Goal: Task Accomplishment & Management: Use online tool/utility

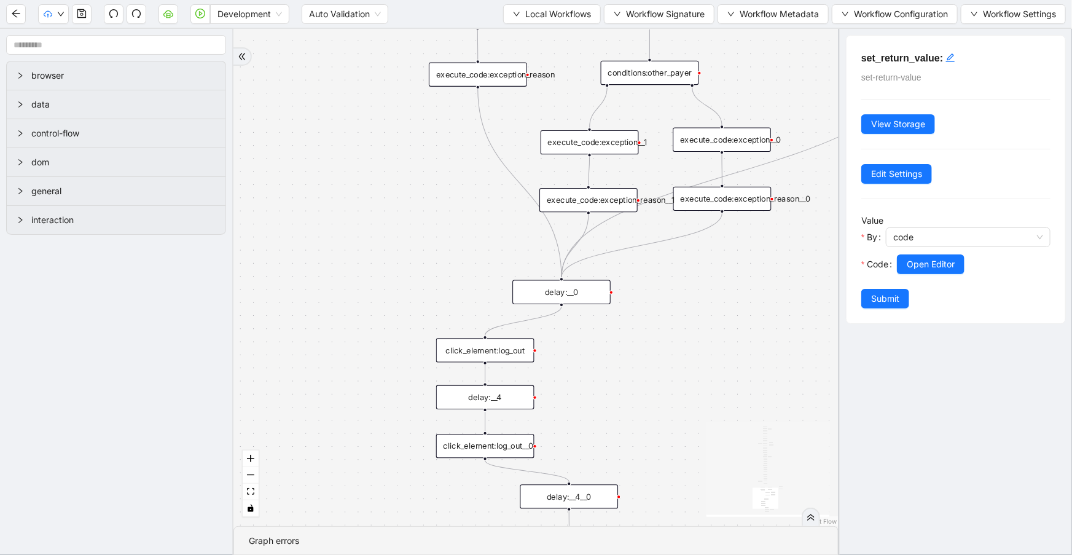
drag, startPoint x: 646, startPoint y: 227, endPoint x: 620, endPoint y: 339, distance: 114.8
click at [625, 374] on div "trigger set_form_value:username set_form_value:password new_tab:navinet delay: …" at bounding box center [535, 277] width 605 height 497
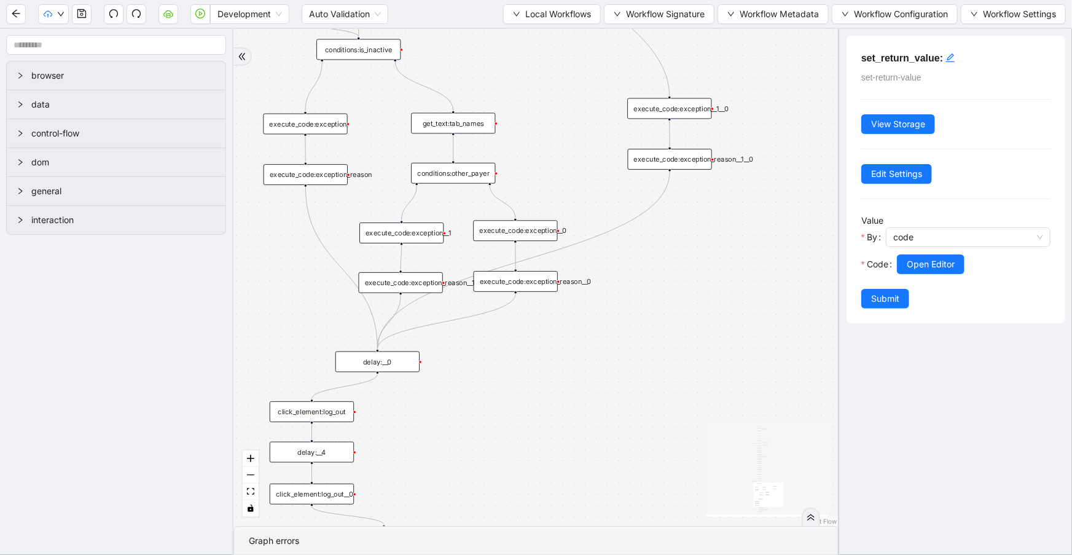
drag, startPoint x: 504, startPoint y: 378, endPoint x: 495, endPoint y: 380, distance: 8.8
click at [495, 380] on div "trigger set_form_value:username set_form_value:password new_tab:navinet delay: …" at bounding box center [535, 277] width 605 height 497
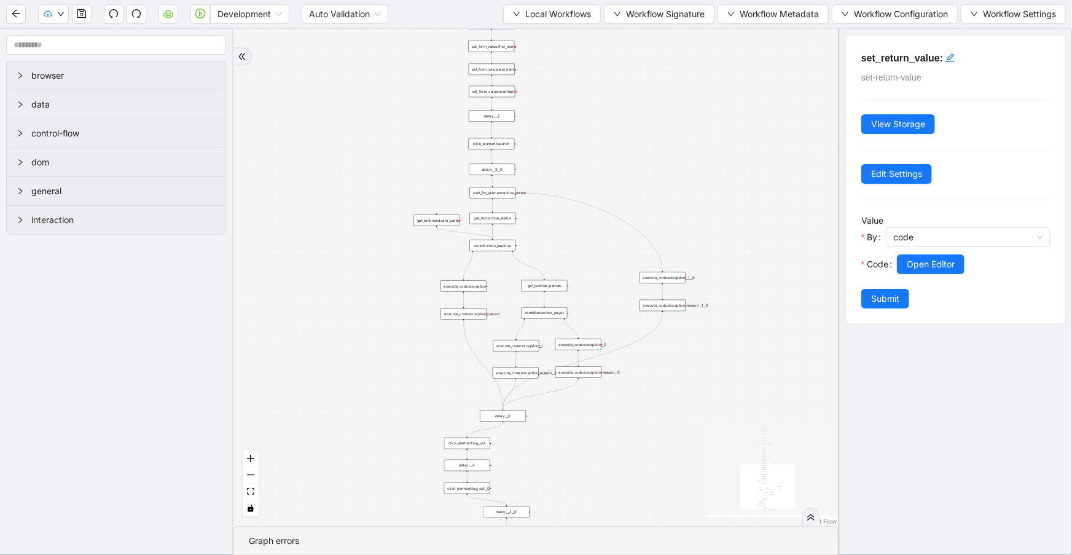
drag, startPoint x: 664, startPoint y: 161, endPoint x: 669, endPoint y: 171, distance: 11.3
click at [669, 171] on div "trigger set_form_value:username set_form_value:password new_tab:navinet delay: …" at bounding box center [535, 277] width 605 height 497
click at [546, 18] on span "Local Workflows" at bounding box center [558, 14] width 66 height 14
click at [540, 36] on span "Select" at bounding box center [547, 38] width 80 height 14
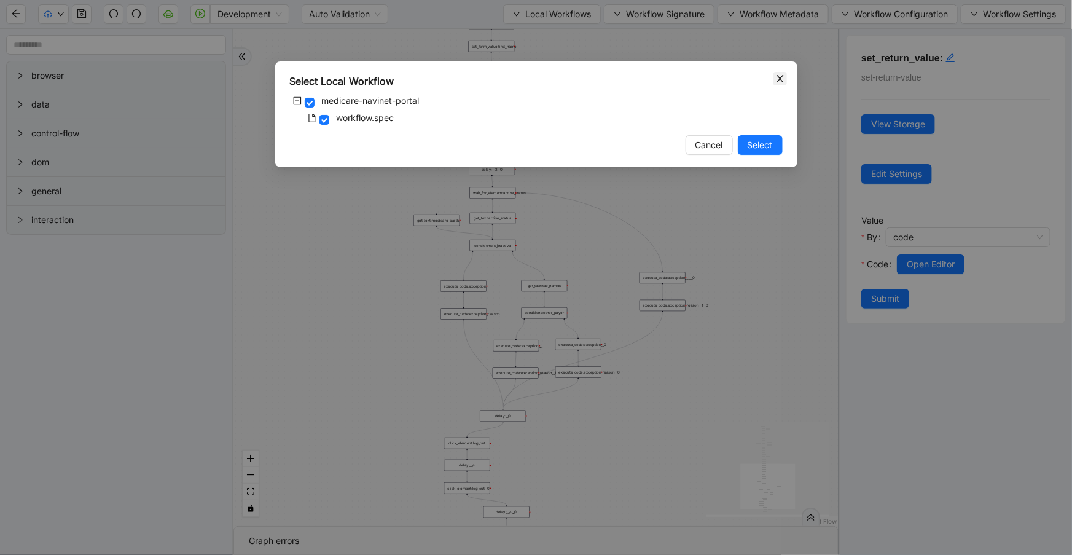
click at [781, 74] on icon "close" at bounding box center [780, 79] width 10 height 10
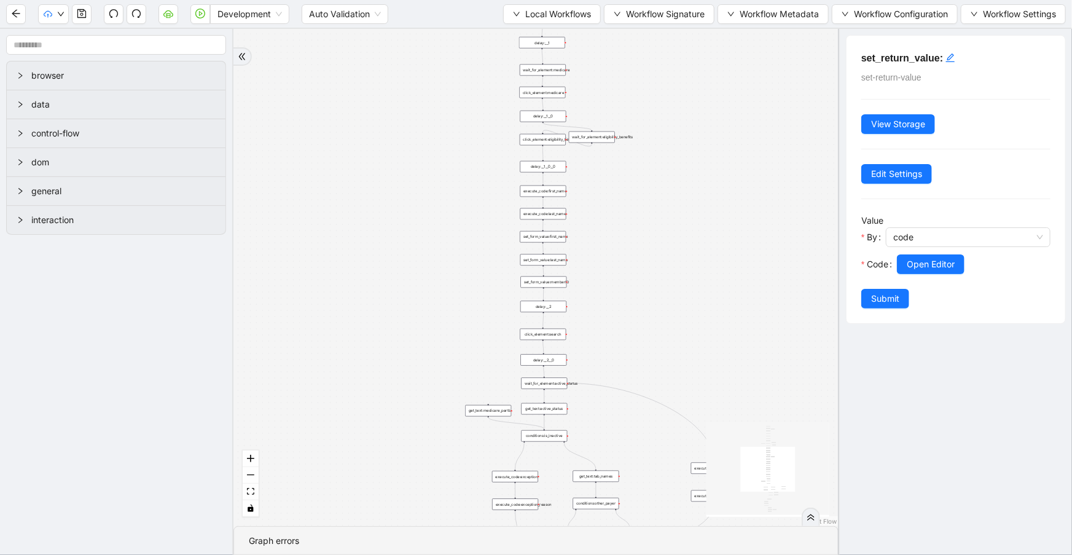
drag, startPoint x: 642, startPoint y: 92, endPoint x: 694, endPoint y: 282, distance: 197.2
click at [694, 282] on div "trigger set_form_value:username set_form_value:password new_tab:navinet delay: …" at bounding box center [535, 277] width 605 height 497
drag, startPoint x: 630, startPoint y: 267, endPoint x: 630, endPoint y: 277, distance: 9.8
click at [630, 276] on div "trigger set_form_value:username set_form_value:password new_tab:navinet delay: …" at bounding box center [535, 277] width 605 height 497
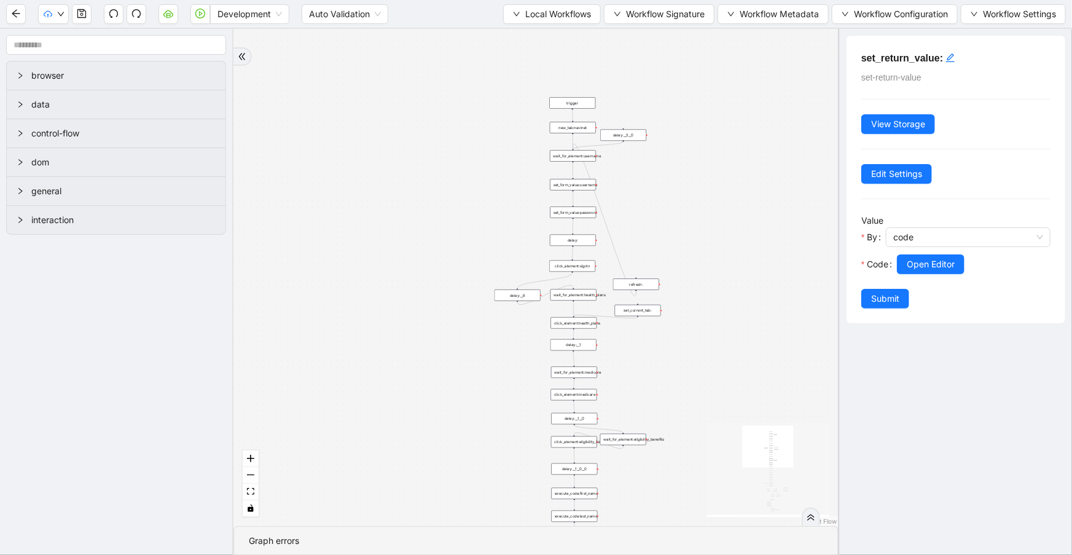
drag, startPoint x: 687, startPoint y: 119, endPoint x: 701, endPoint y: 294, distance: 175.6
click at [703, 296] on div "trigger set_form_value:username set_form_value:password new_tab:navinet delay: …" at bounding box center [535, 277] width 605 height 497
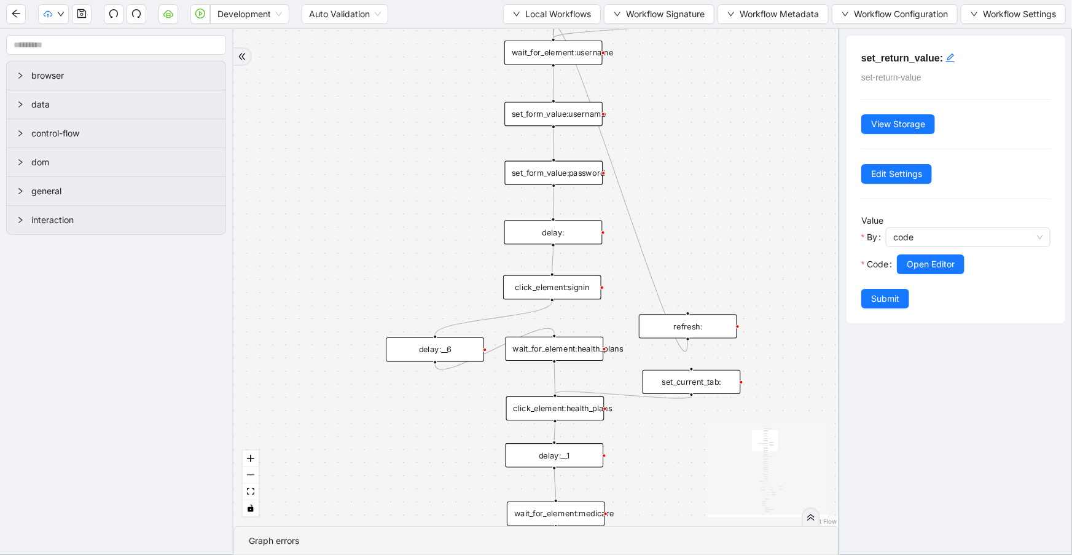
drag, startPoint x: 729, startPoint y: 246, endPoint x: 723, endPoint y: 190, distance: 55.5
click at [723, 190] on div "trigger set_form_value:username set_form_value:password new_tab:navinet delay: …" at bounding box center [535, 277] width 605 height 497
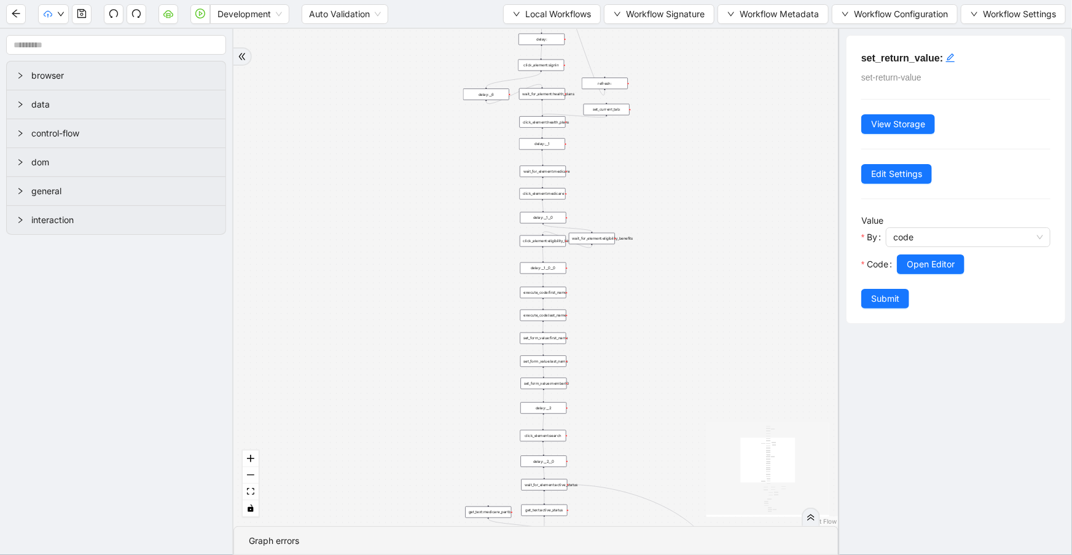
drag, startPoint x: 441, startPoint y: 359, endPoint x: 437, endPoint y: 152, distance: 206.4
click at [411, 98] on div "trigger set_form_value:username set_form_value:password new_tab:navinet delay: …" at bounding box center [535, 277] width 605 height 497
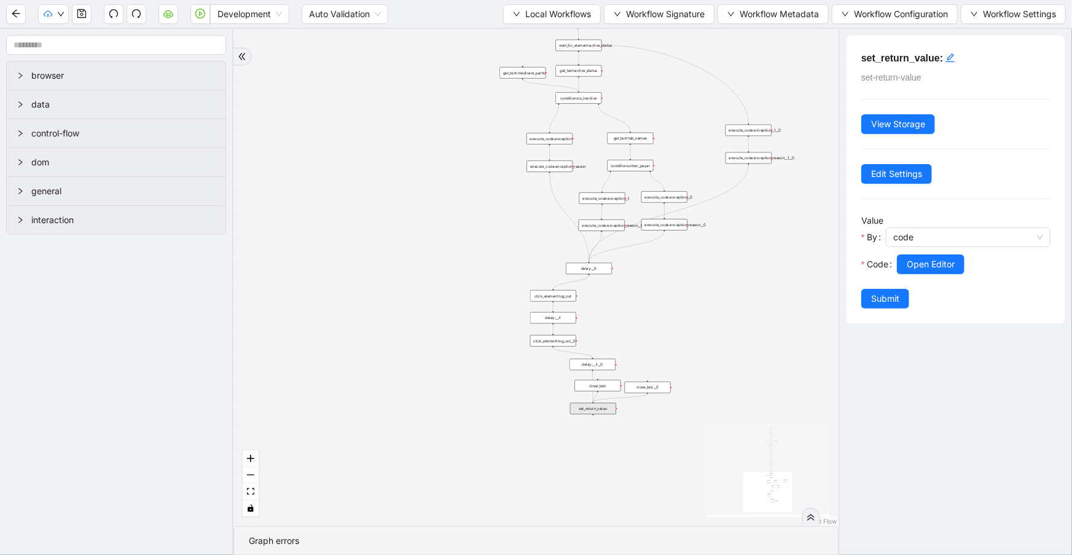
drag, startPoint x: 696, startPoint y: 134, endPoint x: 725, endPoint y: -26, distance: 162.8
click at [725, 0] on html "Development Auto Validation Local Workflows Workflow Signature Workflow Metadat…" at bounding box center [536, 277] width 1072 height 555
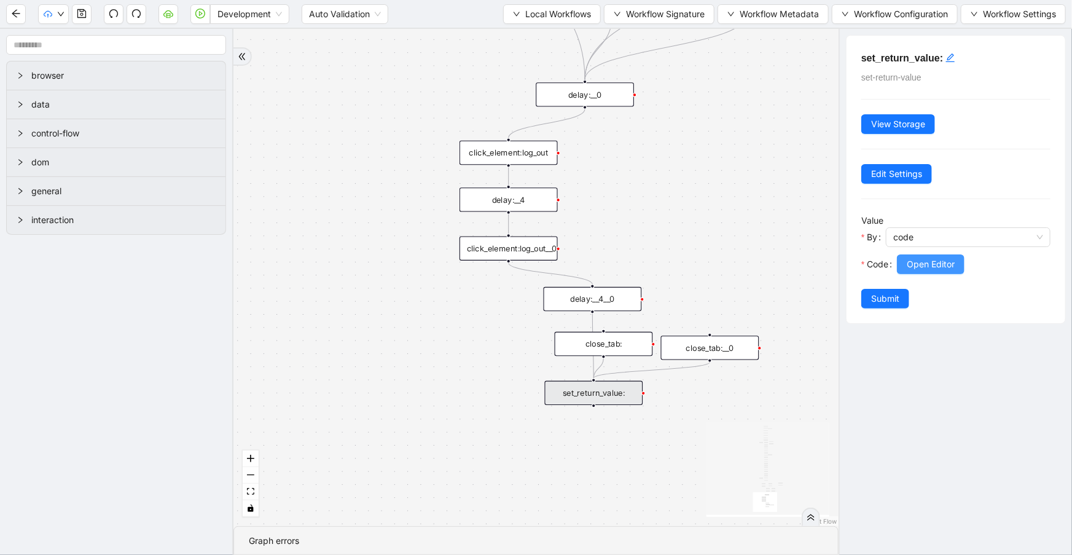
click at [915, 261] on span "Open Editor" at bounding box center [930, 264] width 48 height 14
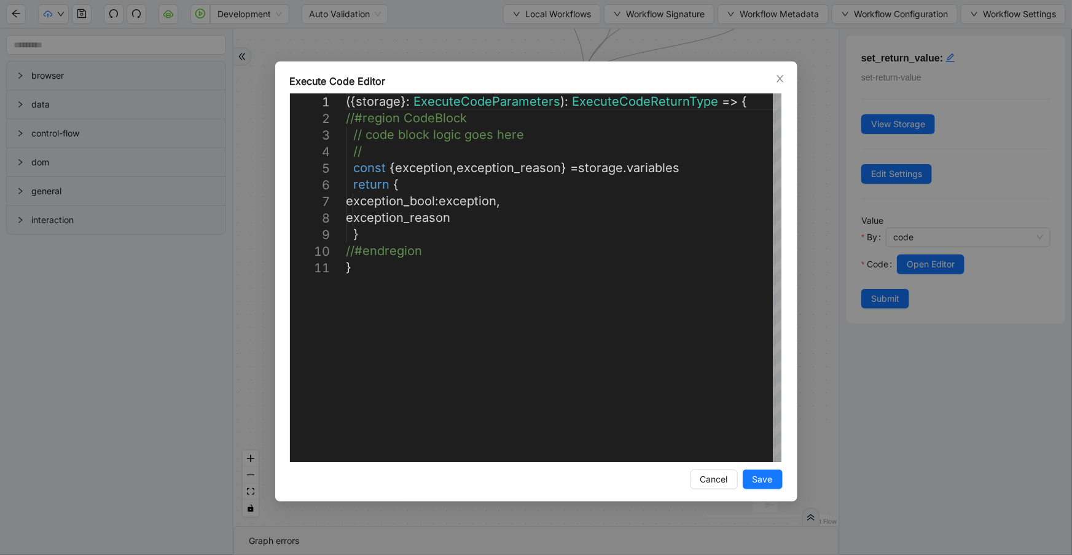
click at [782, 78] on icon "close" at bounding box center [780, 79] width 10 height 10
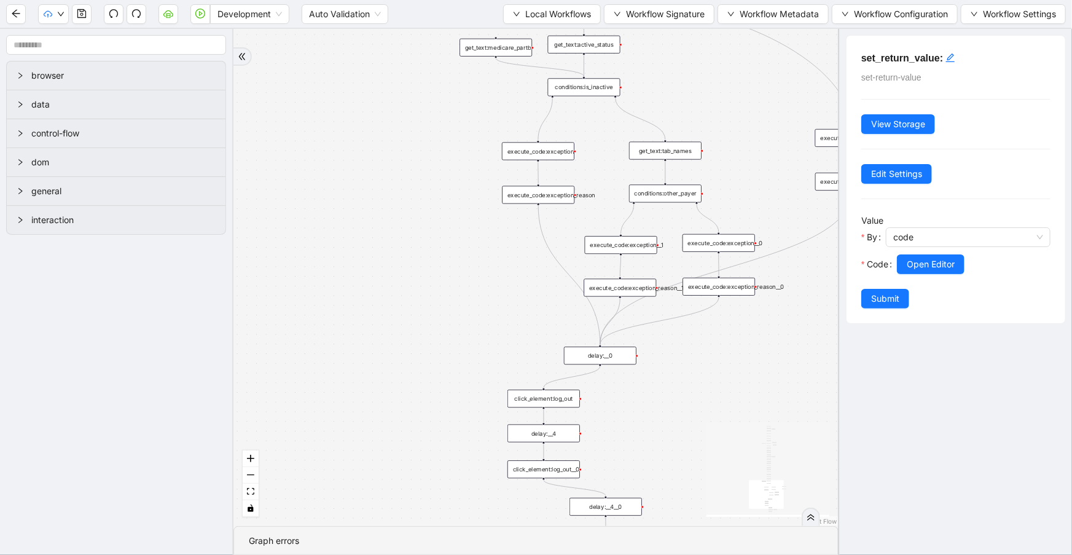
drag, startPoint x: 698, startPoint y: 246, endPoint x: 694, endPoint y: 458, distance: 211.9
click at [696, 461] on div "trigger set_form_value:username set_form_value:password new_tab:navinet delay: …" at bounding box center [535, 277] width 605 height 497
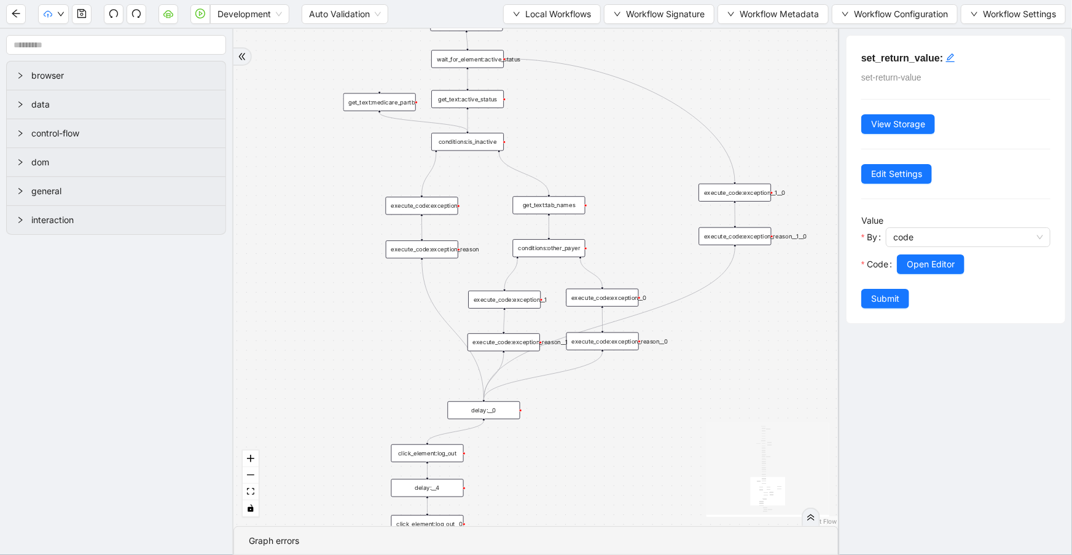
click at [758, 198] on div "execute_code:exception__1__0" at bounding box center [734, 193] width 72 height 18
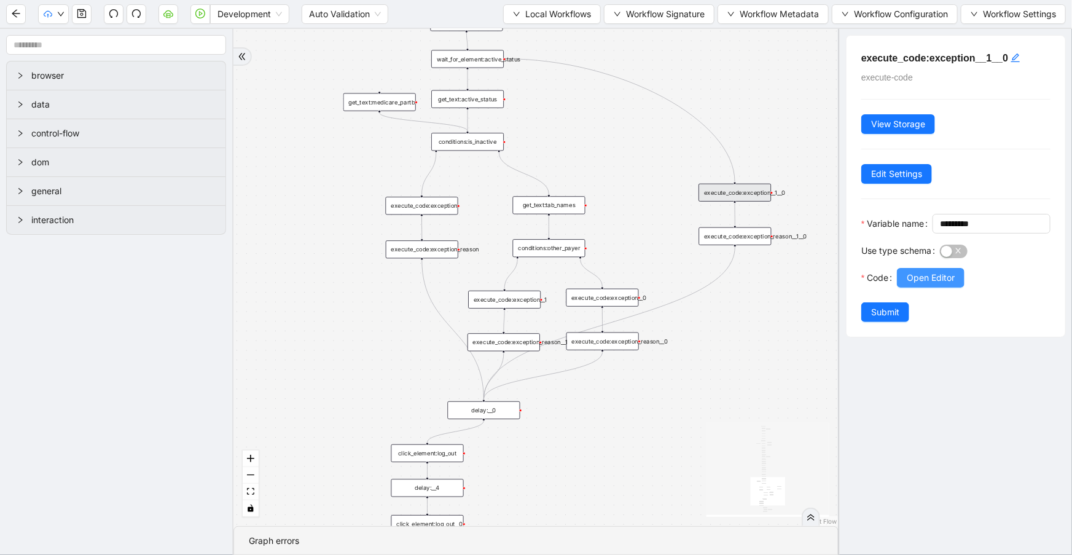
drag, startPoint x: 919, startPoint y: 281, endPoint x: 923, endPoint y: 295, distance: 14.2
click at [921, 268] on div "Use type schema" at bounding box center [900, 254] width 79 height 27
click at [923, 284] on span "Open Editor" at bounding box center [930, 278] width 48 height 14
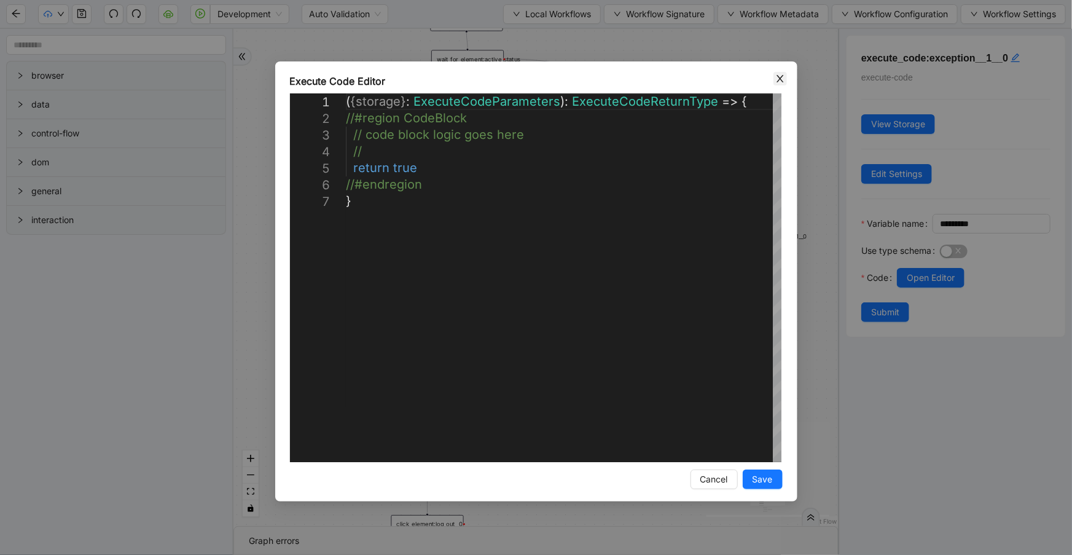
click at [777, 82] on icon "close" at bounding box center [780, 79] width 10 height 10
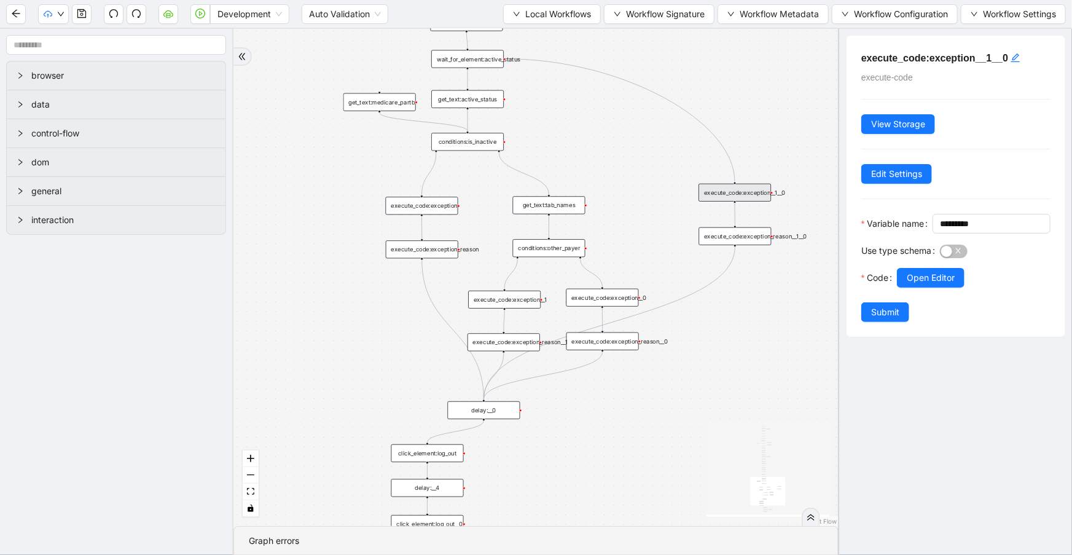
click at [528, 306] on div "execute_code:exception__1" at bounding box center [504, 299] width 72 height 18
click at [948, 284] on span "Open Editor" at bounding box center [930, 278] width 48 height 14
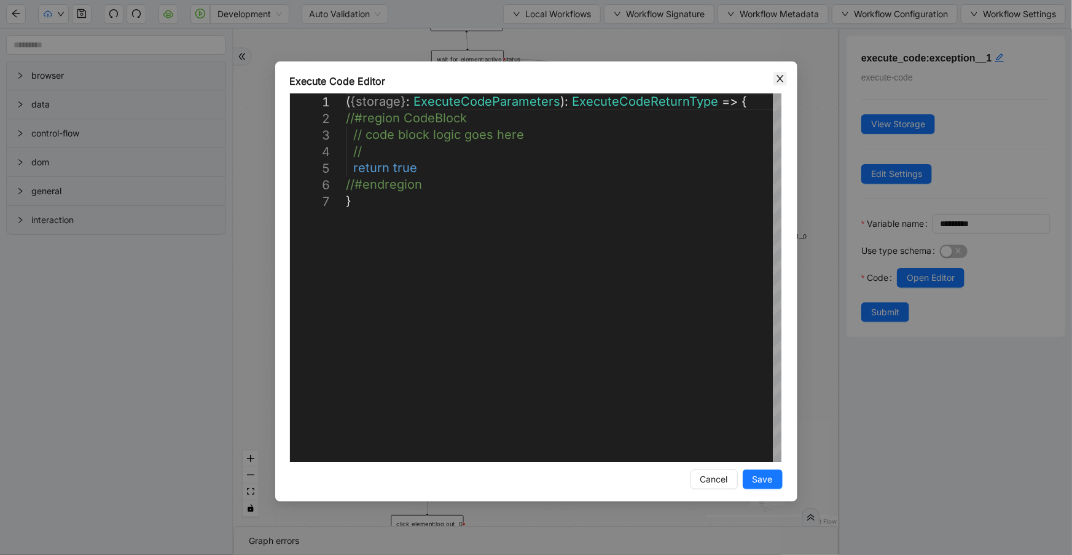
click at [781, 77] on icon "close" at bounding box center [780, 79] width 10 height 10
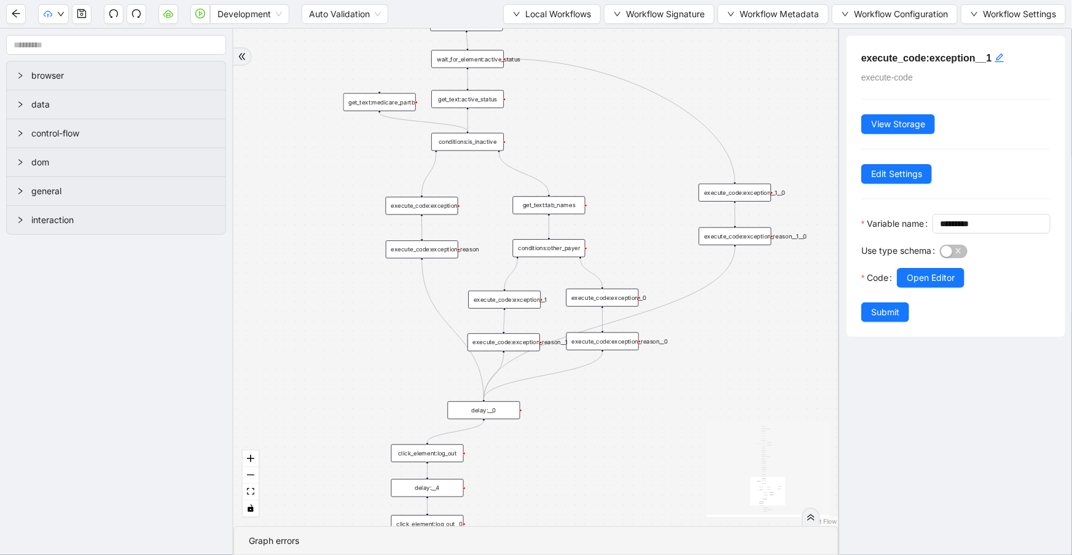
click at [625, 296] on div "execute_code:exception__0" at bounding box center [602, 298] width 72 height 18
click at [940, 284] on span "Open Editor" at bounding box center [930, 278] width 48 height 14
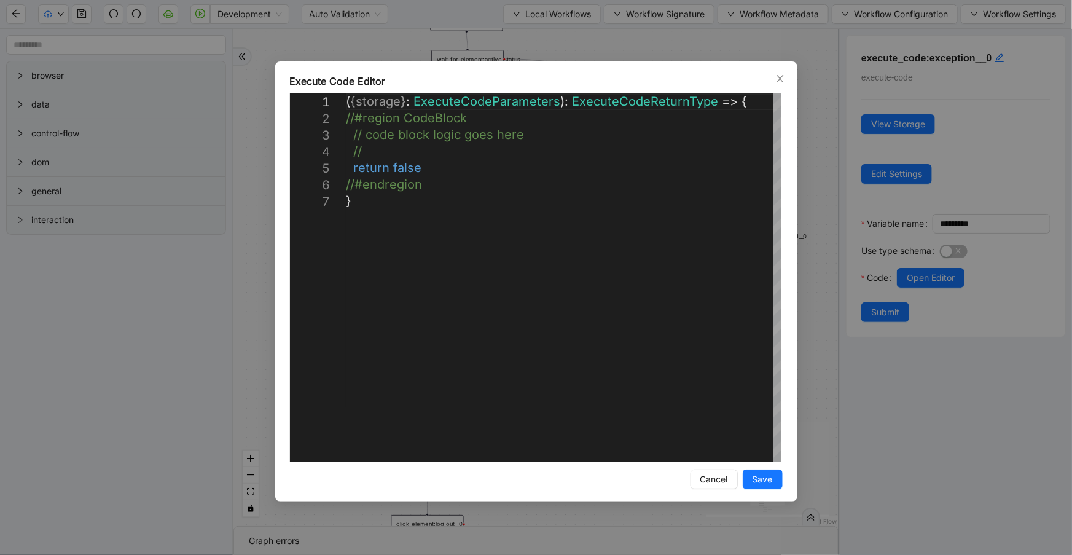
drag, startPoint x: 781, startPoint y: 84, endPoint x: 760, endPoint y: 89, distance: 21.4
click at [781, 84] on span "Close" at bounding box center [780, 79] width 14 height 14
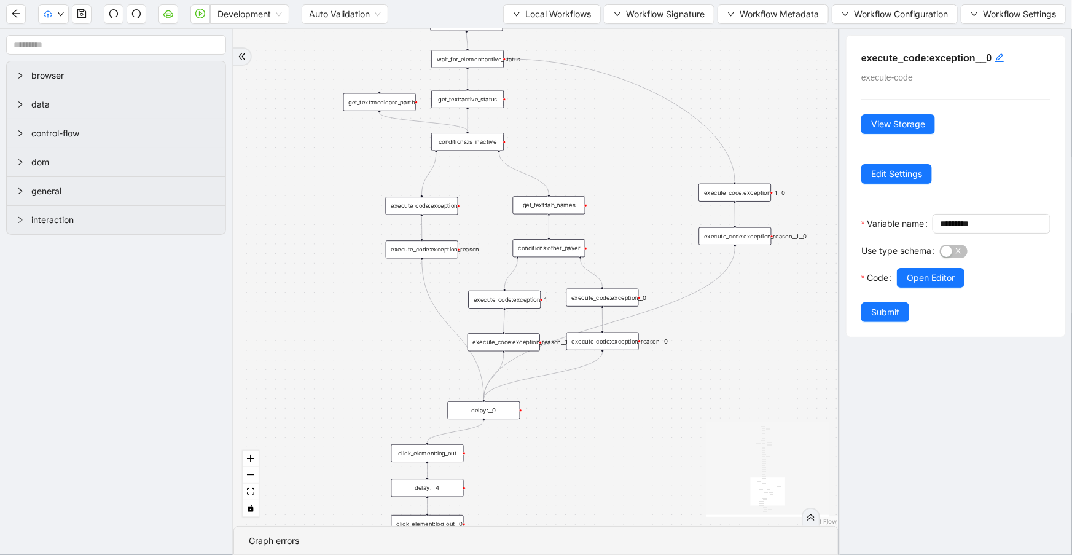
click at [411, 209] on div "execute_code:exception" at bounding box center [422, 206] width 72 height 18
click at [411, 209] on div "execute_code:exception" at bounding box center [423, 206] width 72 height 18
click at [916, 284] on span "Open Editor" at bounding box center [930, 278] width 48 height 14
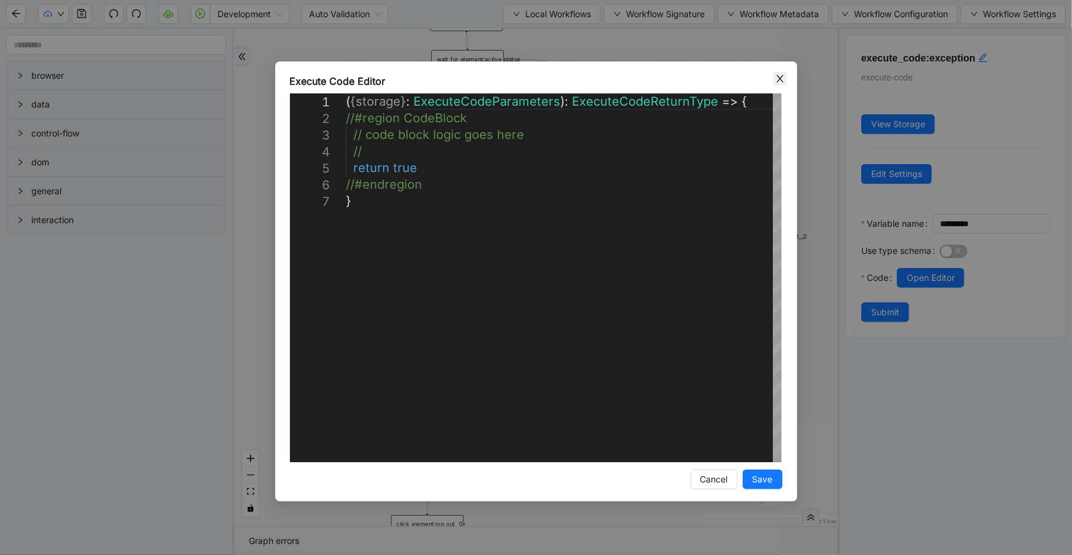
click at [777, 82] on icon "close" at bounding box center [780, 79] width 10 height 10
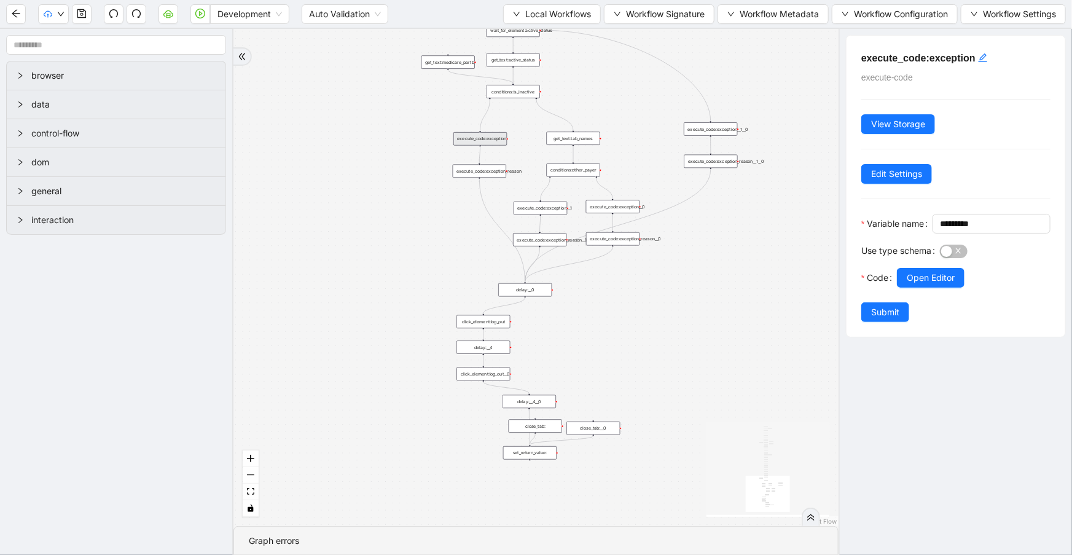
drag, startPoint x: 653, startPoint y: 303, endPoint x: 656, endPoint y: 250, distance: 52.9
click at [656, 252] on div "trigger set_form_value:username set_form_value:password new_tab:navinet delay: …" at bounding box center [535, 277] width 605 height 497
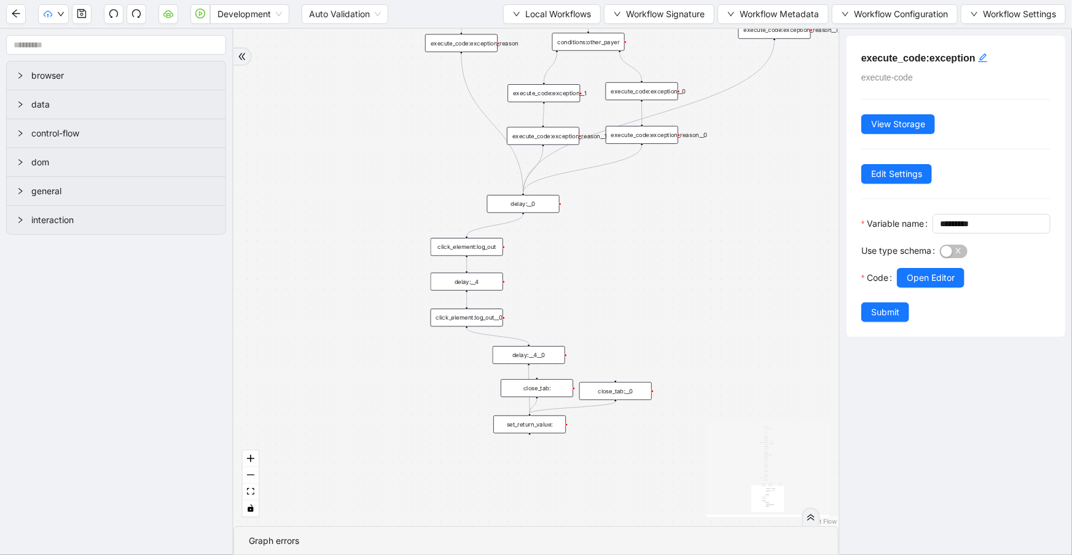
click at [540, 424] on div "set_return_value:" at bounding box center [529, 424] width 72 height 18
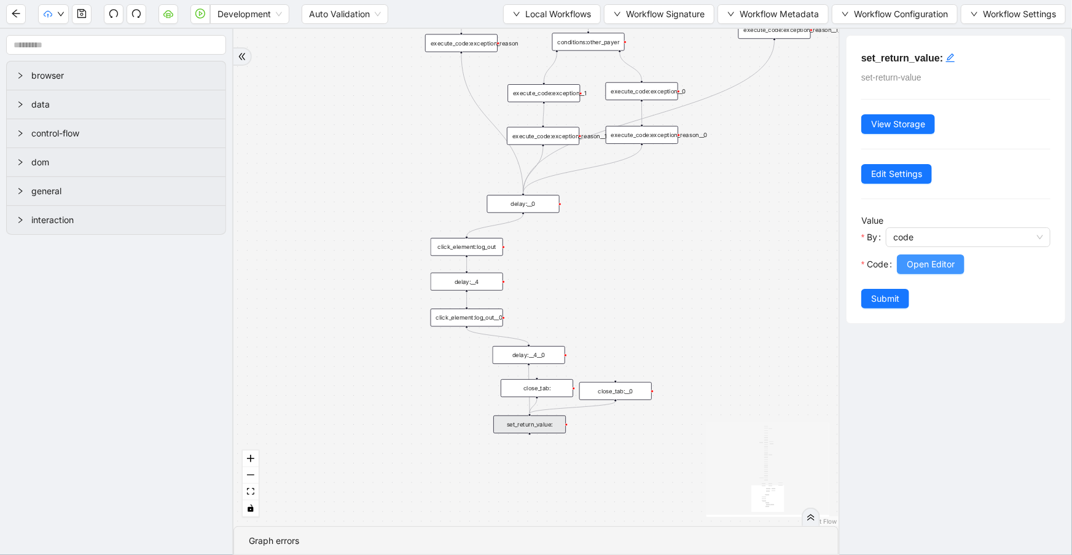
click at [923, 258] on span "Open Editor" at bounding box center [930, 264] width 48 height 14
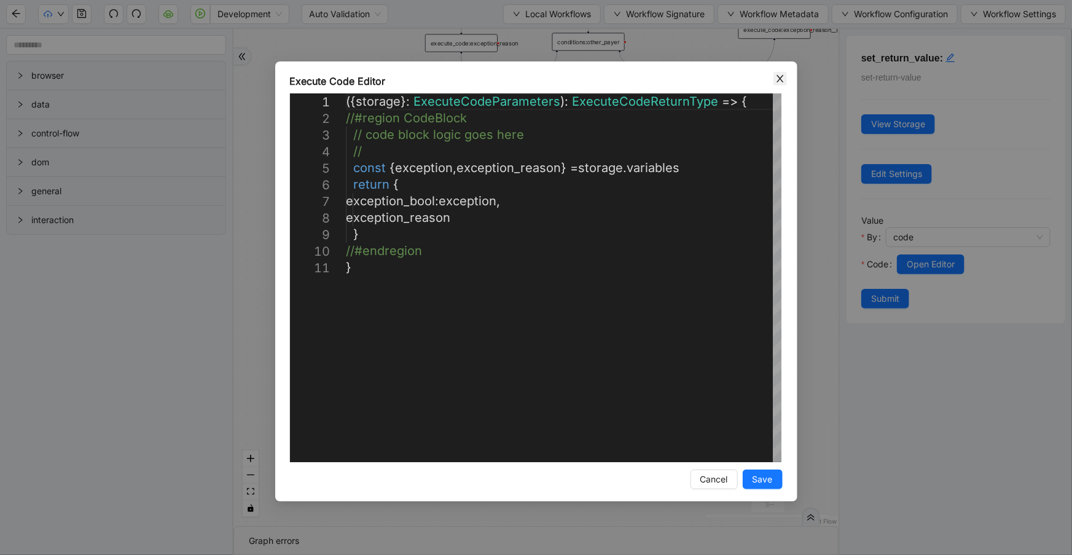
click at [773, 79] on span "Close" at bounding box center [780, 79] width 14 height 14
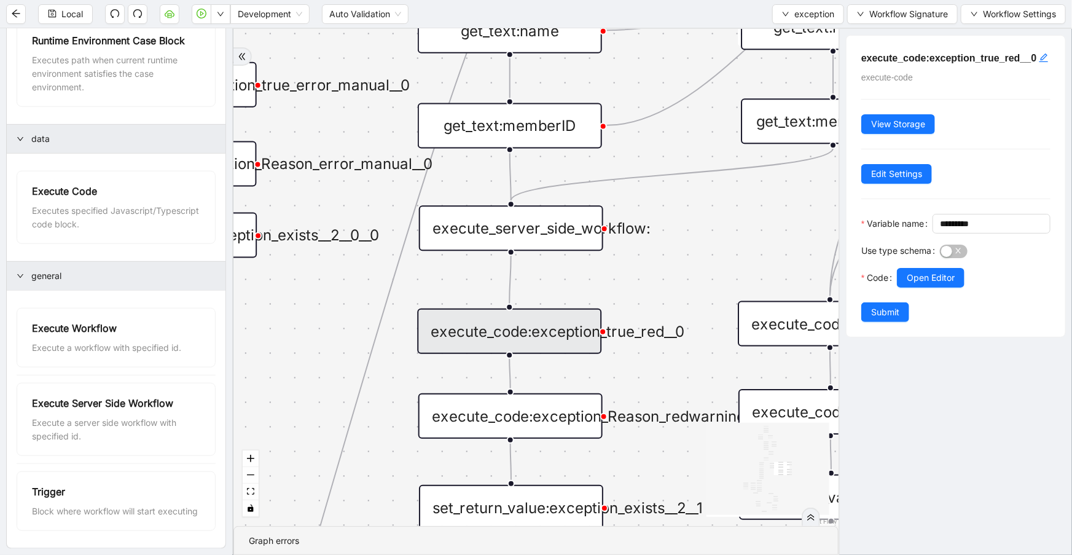
click at [528, 109] on div "get_text:memberID" at bounding box center [510, 125] width 184 height 45
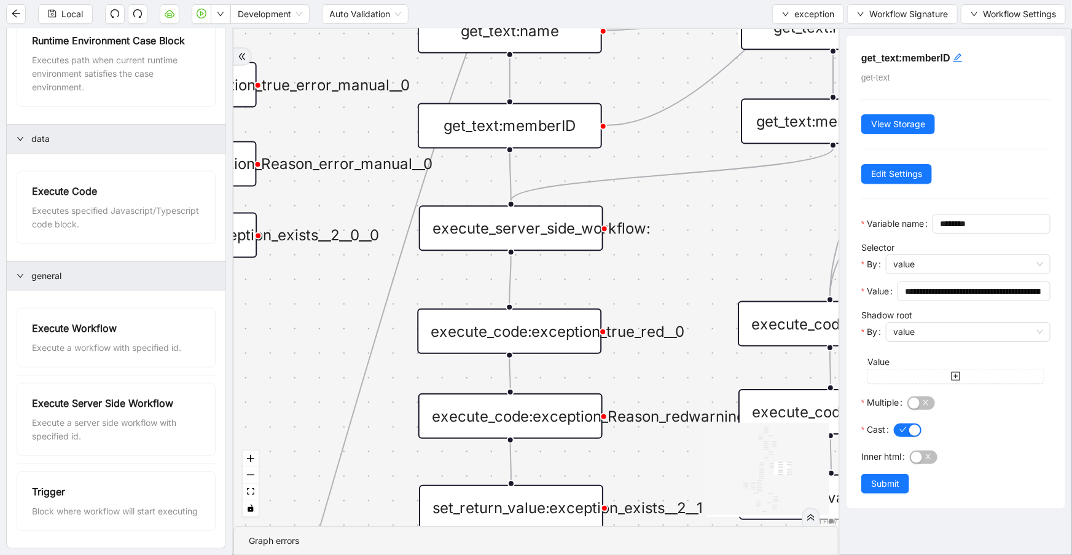
click at [583, 224] on div "execute_server_side_workflow:" at bounding box center [511, 227] width 184 height 45
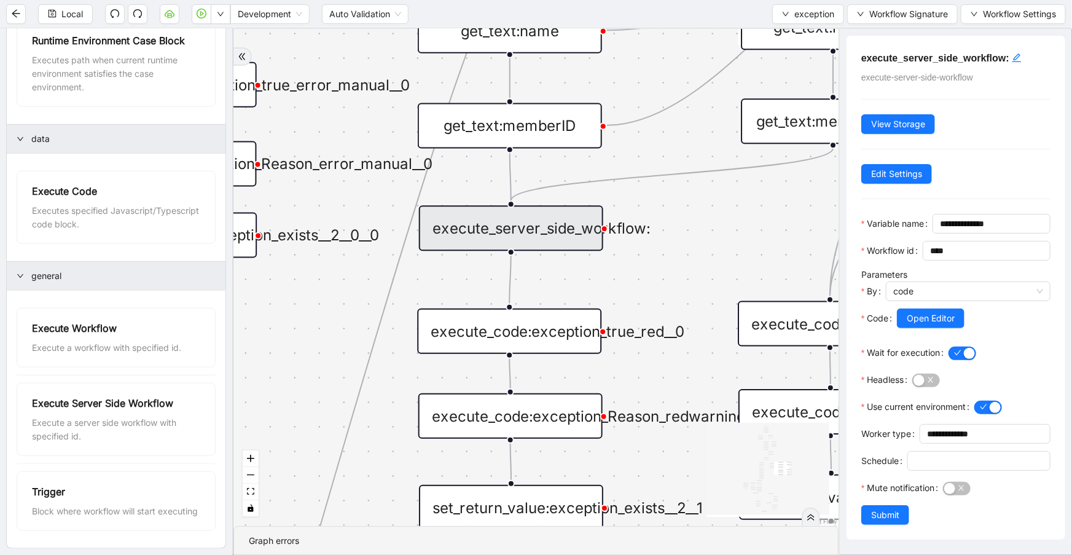
click at [552, 336] on div "execute_code:exception_true_red__0" at bounding box center [509, 330] width 184 height 45
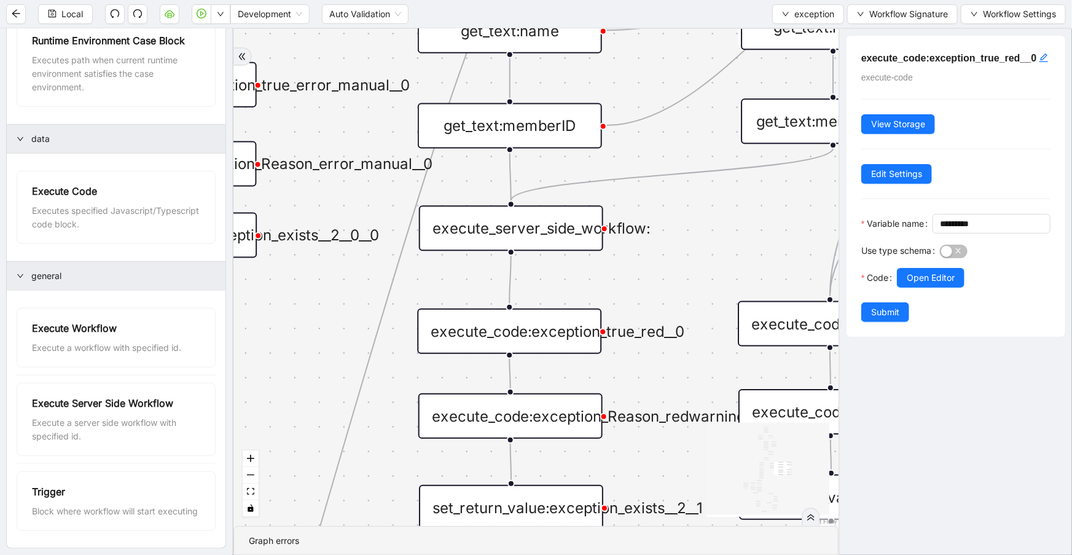
click at [540, 240] on div "execute_server_side_workflow:" at bounding box center [511, 227] width 184 height 45
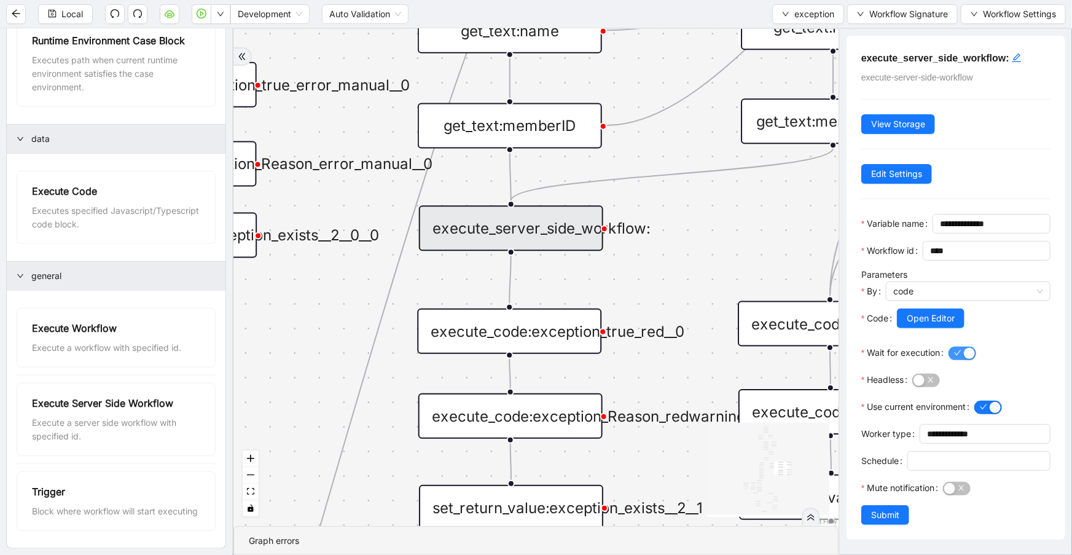
scroll to position [55, 0]
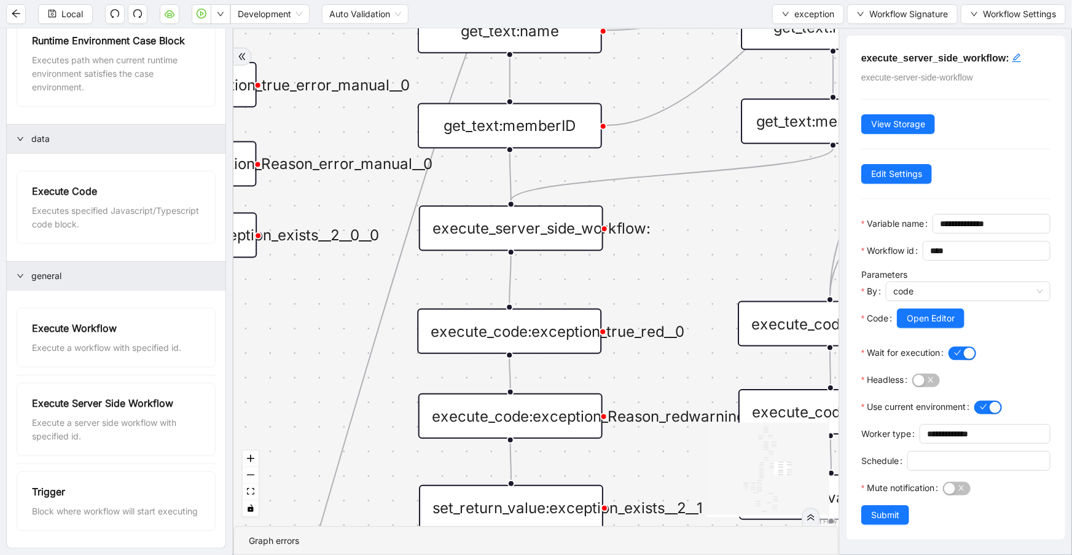
click at [575, 317] on div "execute_code:exception_true_red__0" at bounding box center [509, 330] width 184 height 45
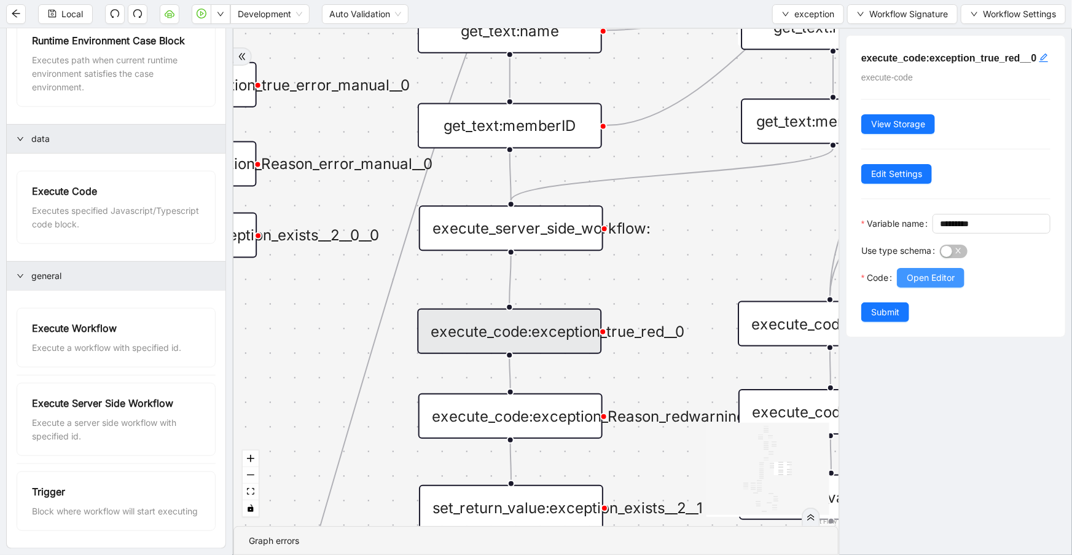
click at [915, 284] on span "Open Editor" at bounding box center [930, 278] width 48 height 14
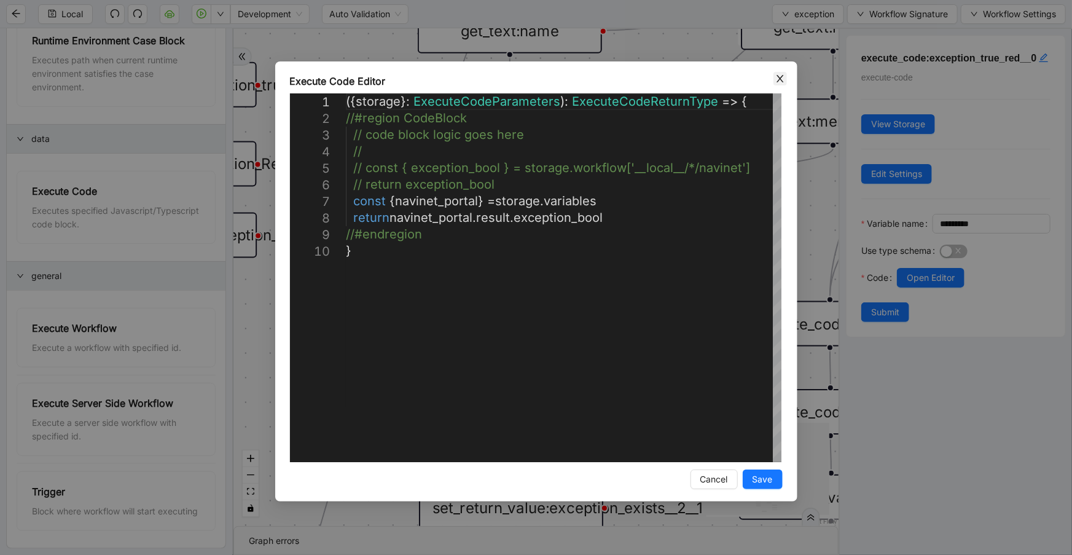
click at [777, 80] on icon "close" at bounding box center [780, 79] width 10 height 10
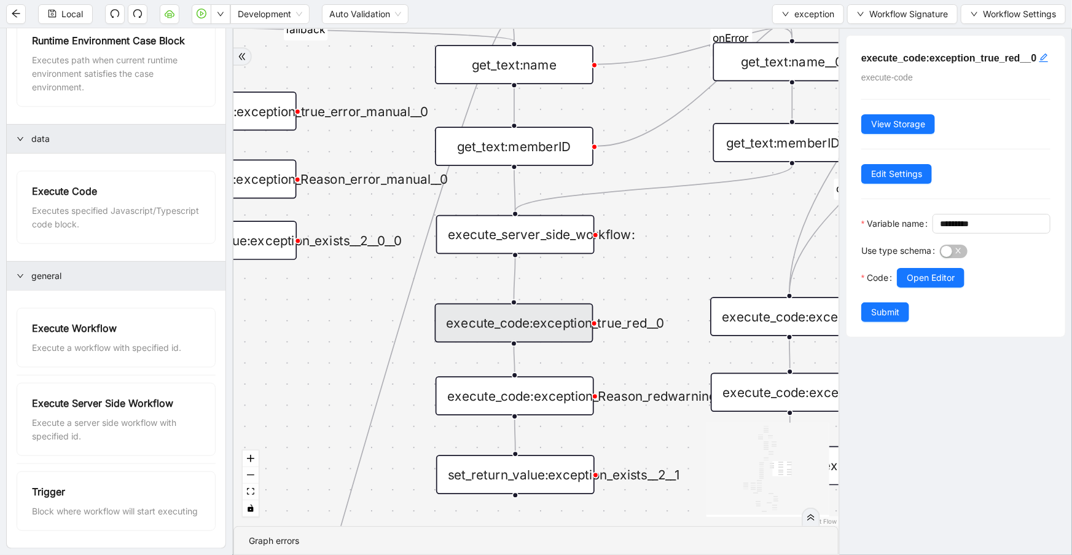
click at [560, 246] on div "execute_server_side_workflow:" at bounding box center [515, 234] width 158 height 39
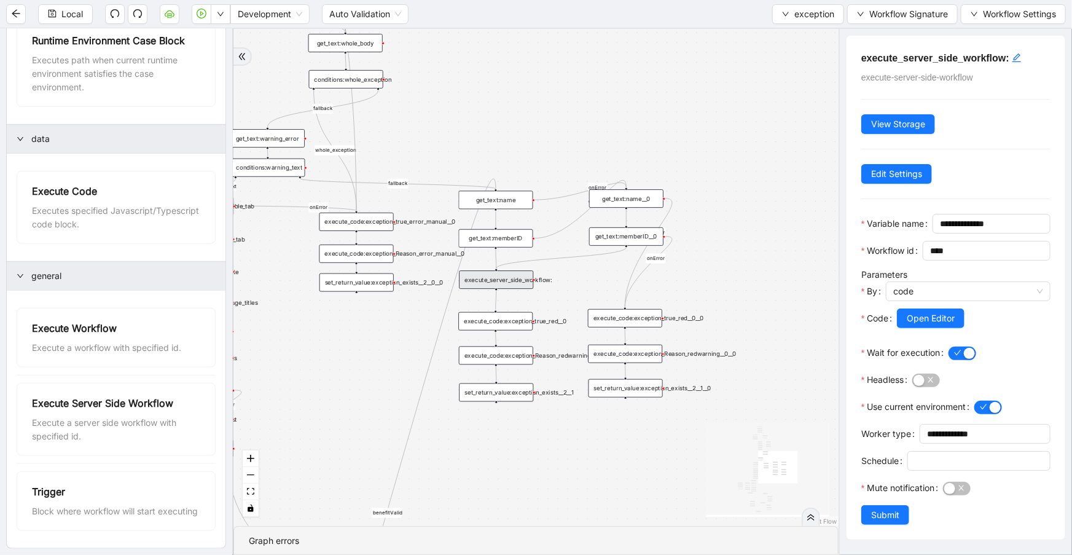
click at [518, 201] on div "get_text:name" at bounding box center [496, 200] width 74 height 18
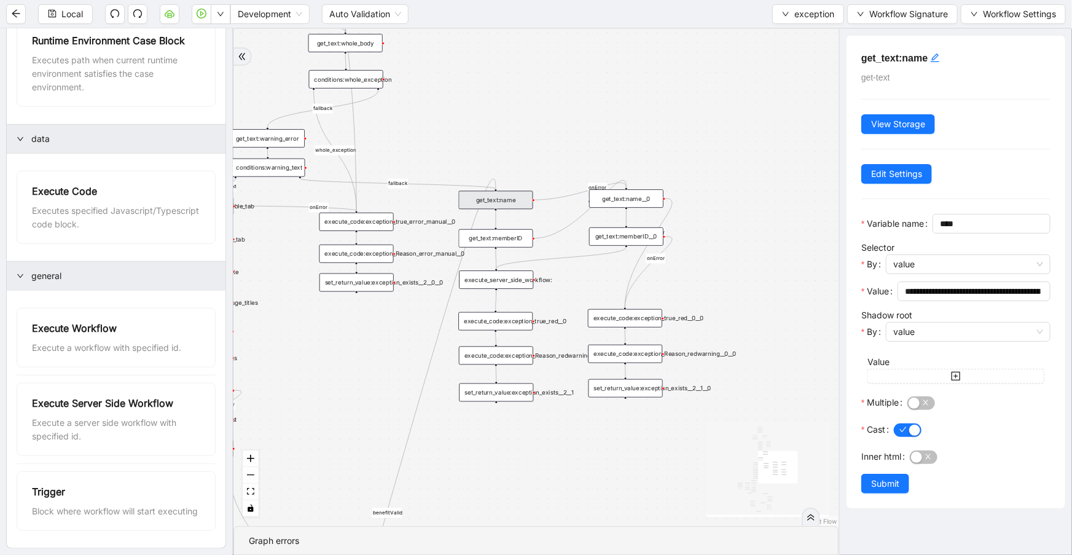
click at [519, 240] on div "get_text:memberID" at bounding box center [496, 238] width 74 height 18
click at [376, 284] on div "set_return_value:exception_exists__2__0__0" at bounding box center [356, 282] width 74 height 18
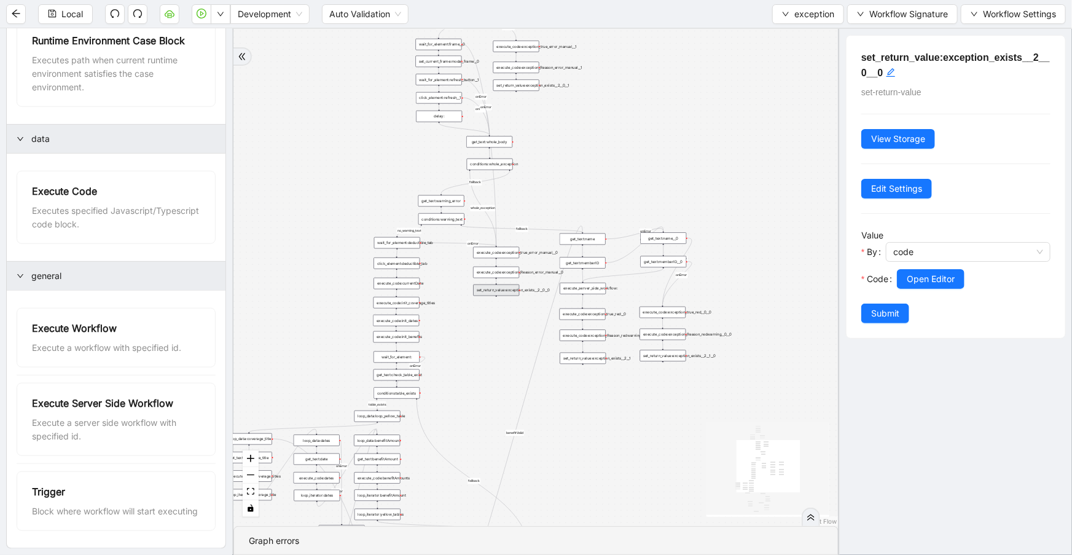
drag, startPoint x: 467, startPoint y: 173, endPoint x: 568, endPoint y: 147, distance: 104.6
click at [568, 147] on div "no_warning_text fallback fallback table_exists fallback whole_exception fallbac…" at bounding box center [535, 277] width 605 height 497
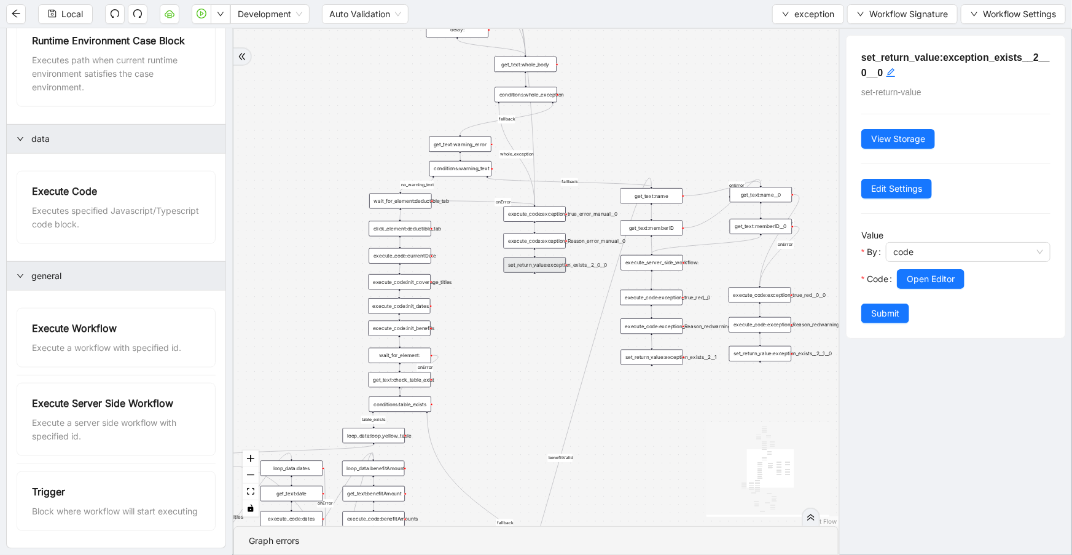
drag, startPoint x: 547, startPoint y: 338, endPoint x: 521, endPoint y: 329, distance: 26.6
click at [521, 331] on div "no_warning_text fallback fallback table_exists fallback whole_exception fallbac…" at bounding box center [535, 277] width 605 height 497
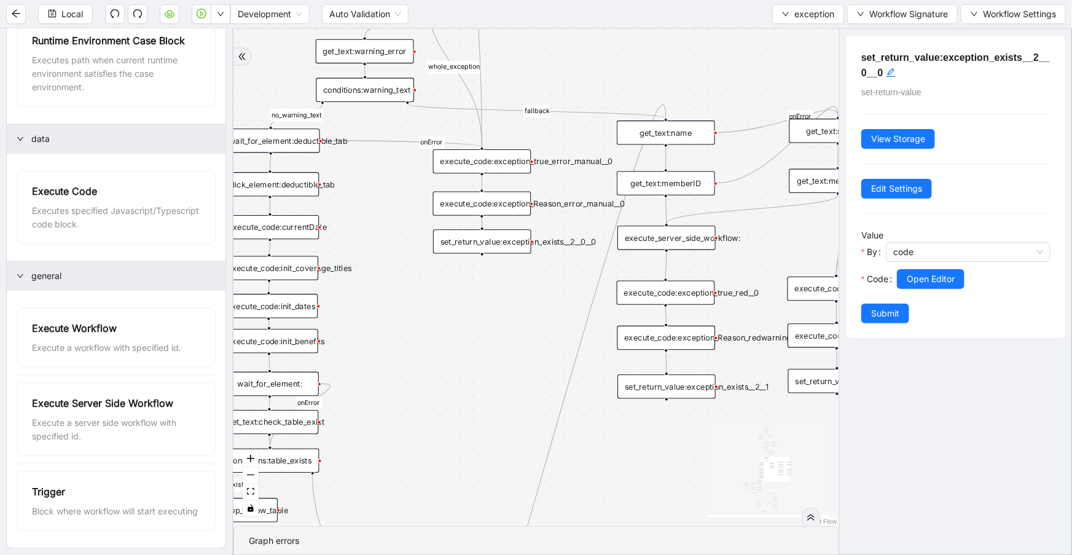
click at [679, 297] on div "execute_code:exception_true_red__0" at bounding box center [666, 293] width 98 height 24
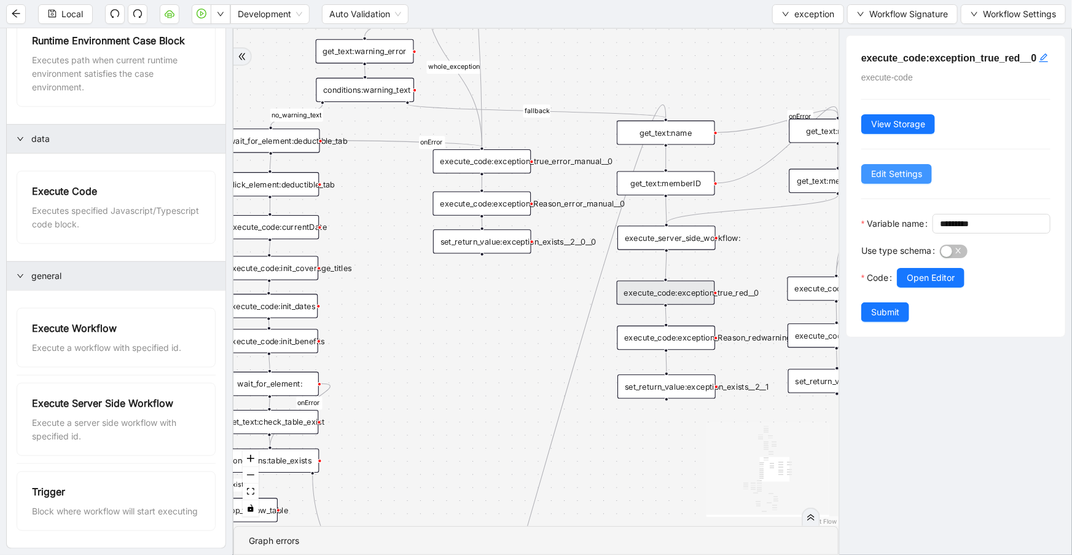
click at [900, 181] on span "Edit Settings" at bounding box center [896, 174] width 51 height 14
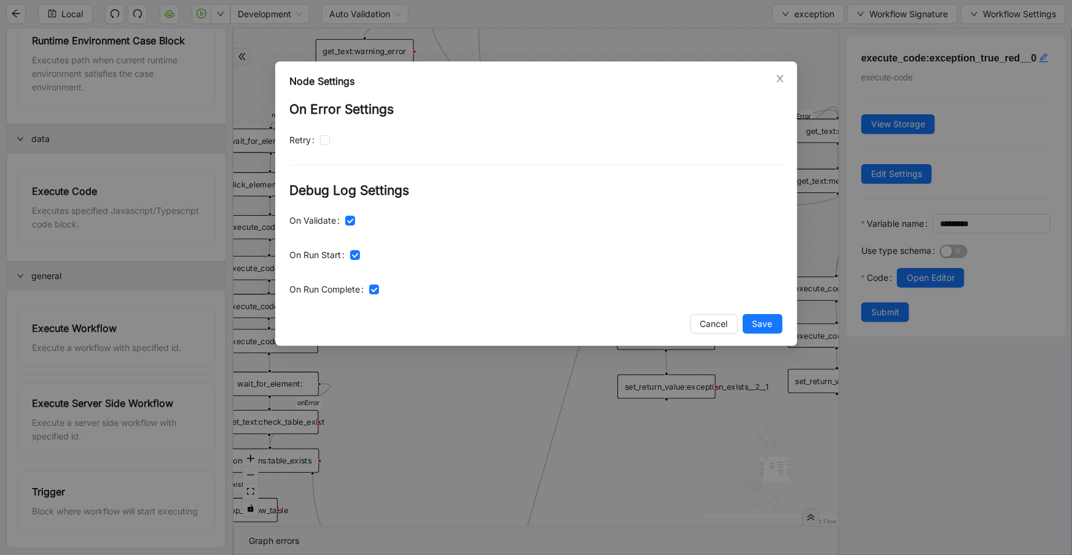
click at [780, 84] on span "Close" at bounding box center [780, 79] width 14 height 14
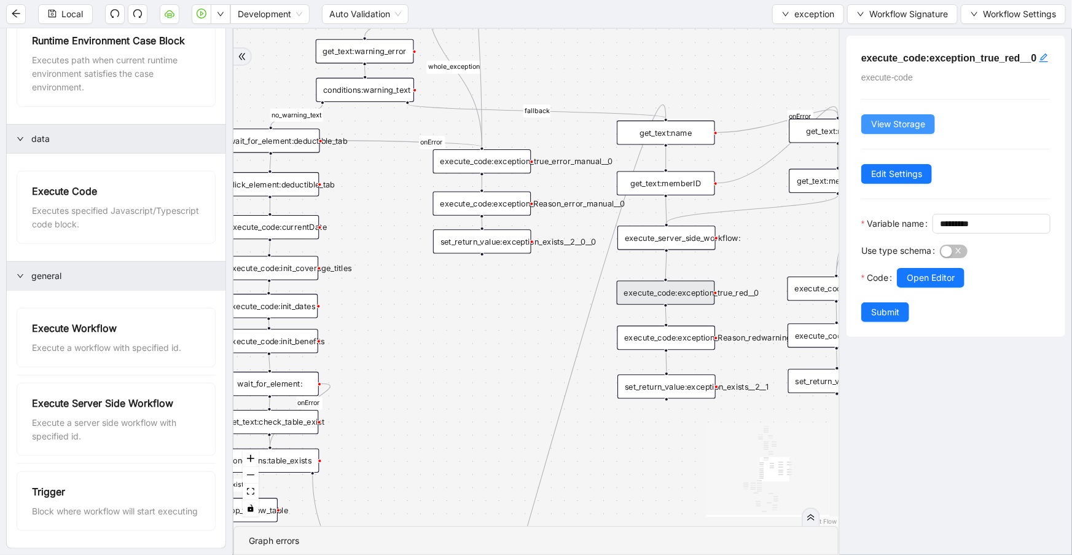
click at [877, 131] on span "View Storage" at bounding box center [898, 124] width 54 height 14
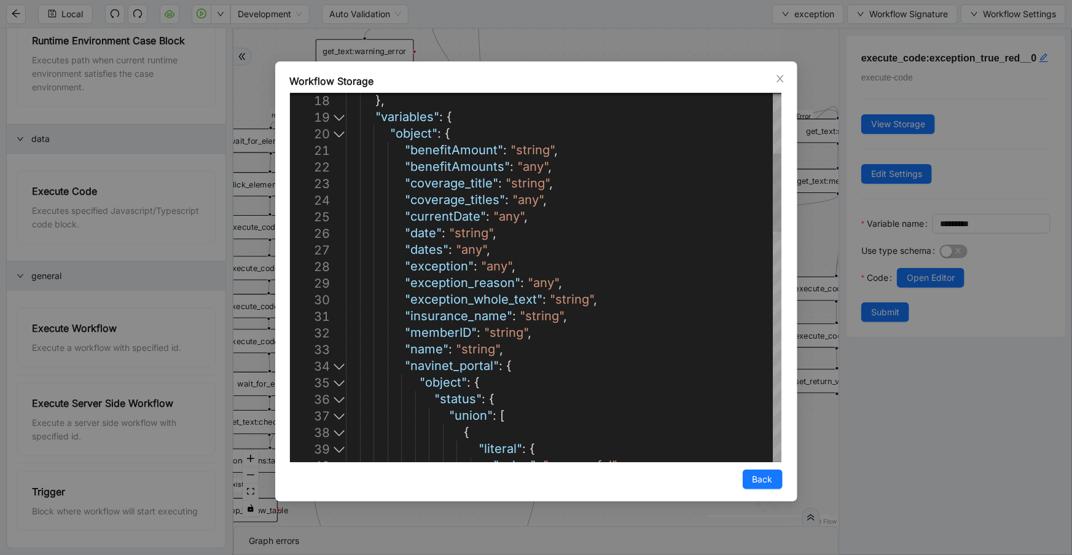
click at [340, 370] on div at bounding box center [339, 365] width 16 height 17
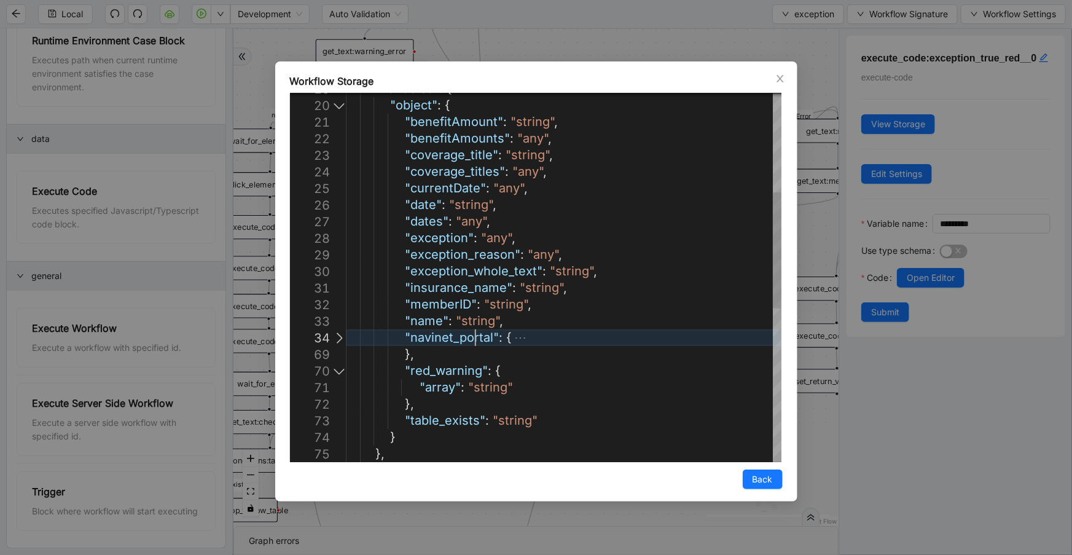
click at [474, 344] on div ""variables" : { "object" : { "benefitAmount" : "string" , "benefitAmounts" : "a…" at bounding box center [563, 364] width 435 height 1164
type textarea "**********"
click at [474, 344] on div ""variables" : { "object" : { "benefitAmount" : "string" , "benefitAmounts" : "a…" at bounding box center [563, 364] width 435 height 1164
click at [781, 84] on span "Close" at bounding box center [780, 79] width 14 height 14
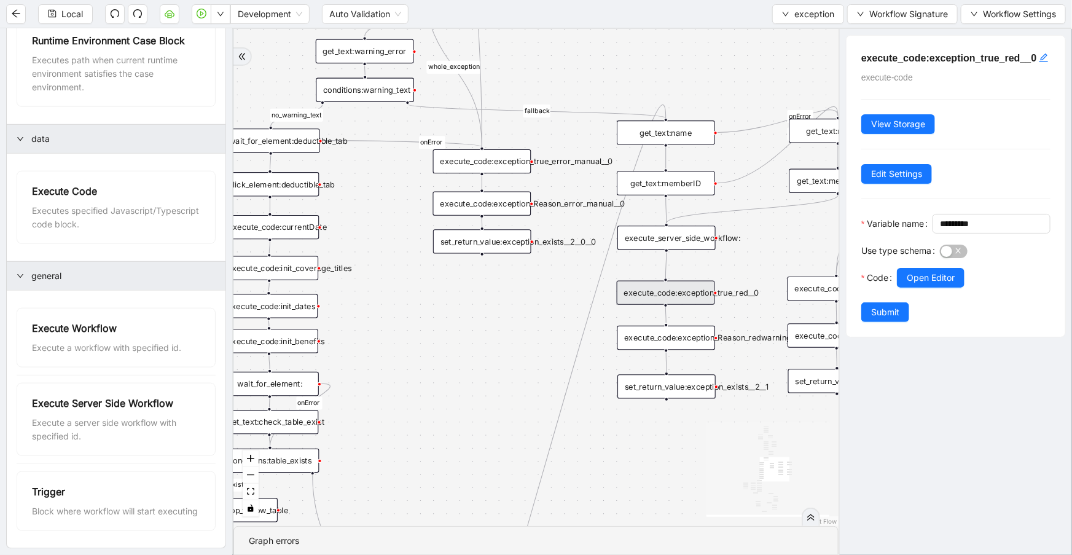
click at [673, 236] on div "execute_server_side_workflow:" at bounding box center [666, 237] width 98 height 24
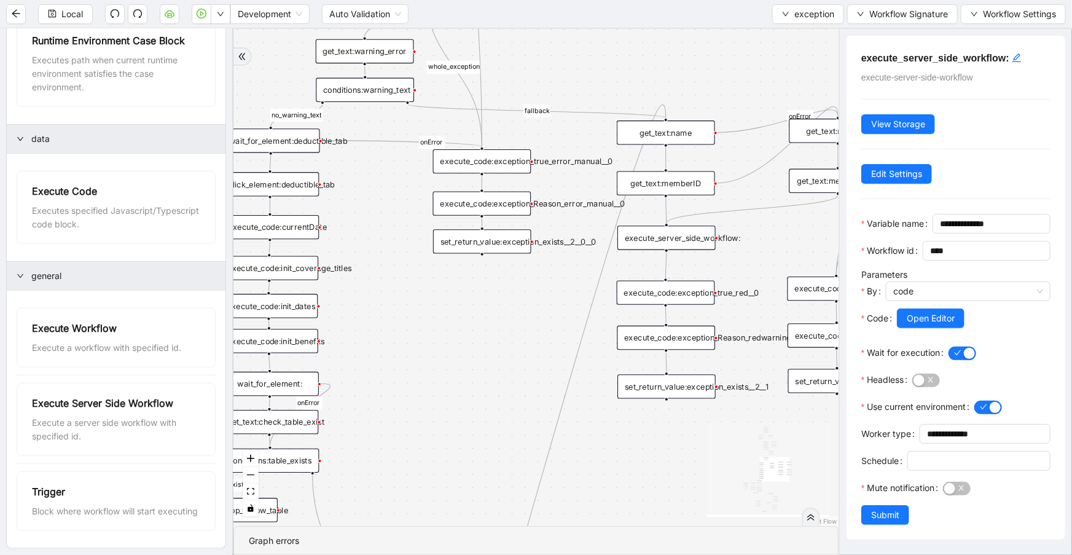
click at [684, 298] on div "execute_code:exception_true_red__0" at bounding box center [666, 293] width 98 height 24
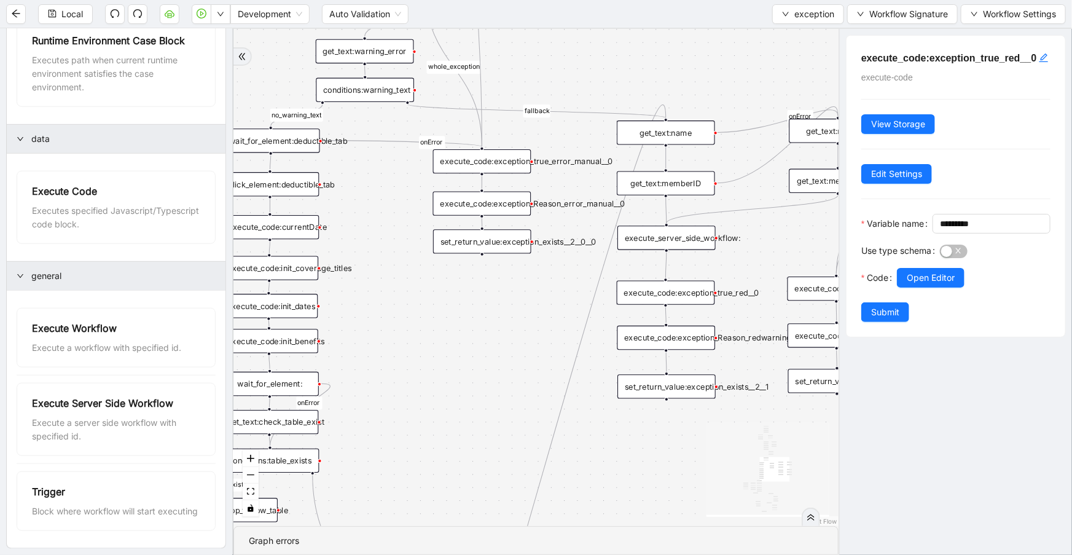
click at [698, 228] on div "execute_server_side_workflow:" at bounding box center [666, 237] width 98 height 24
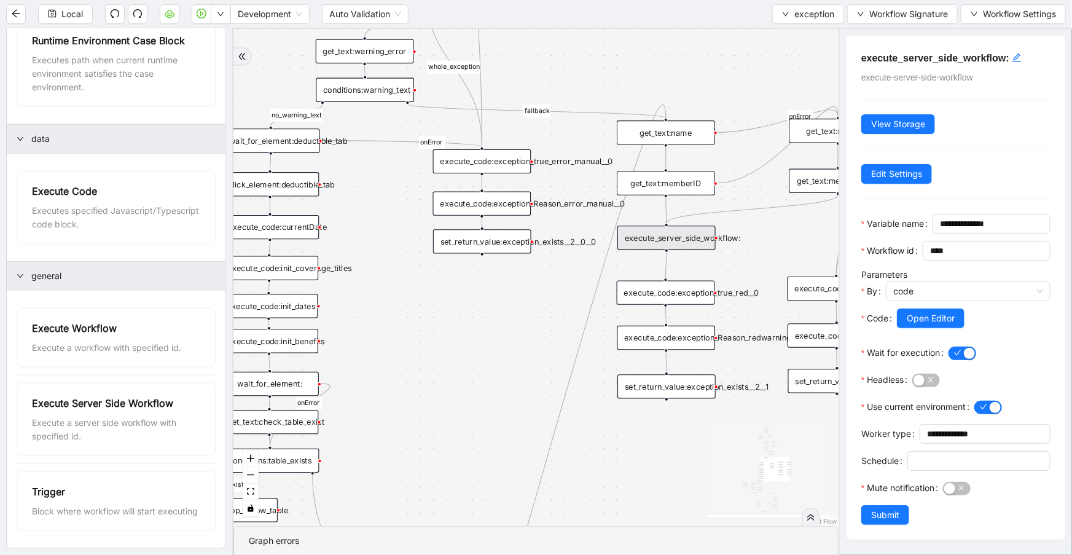
click at [645, 298] on div "execute_code:exception_true_red__0" at bounding box center [666, 293] width 98 height 24
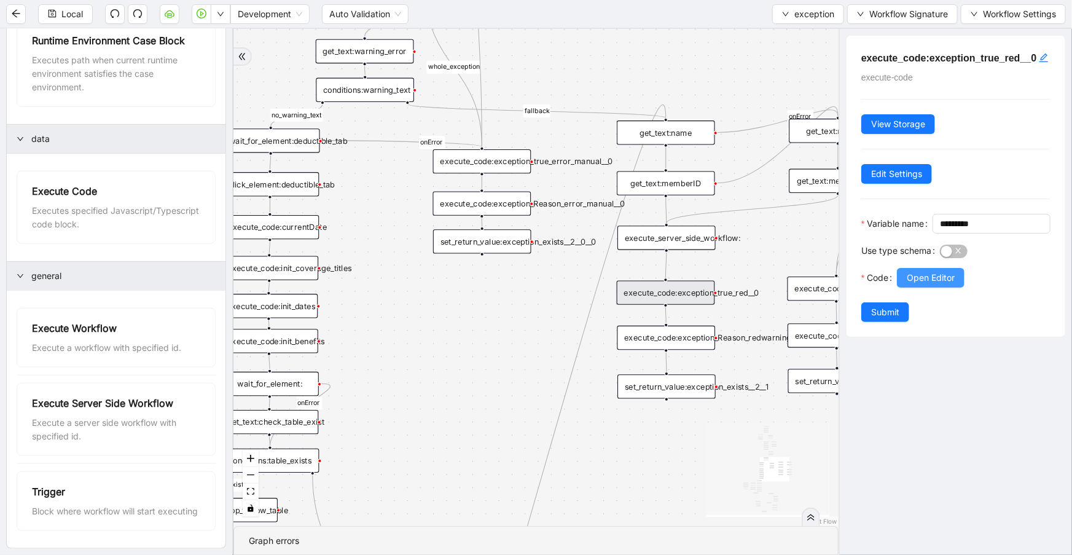
click at [918, 284] on span "Open Editor" at bounding box center [930, 278] width 48 height 14
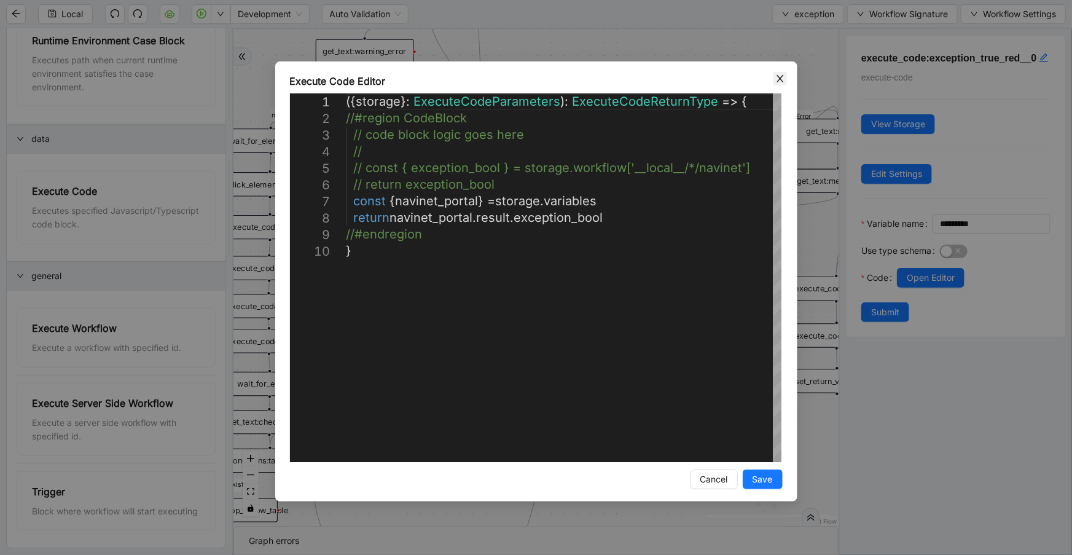
click at [777, 80] on icon "close" at bounding box center [779, 78] width 7 height 7
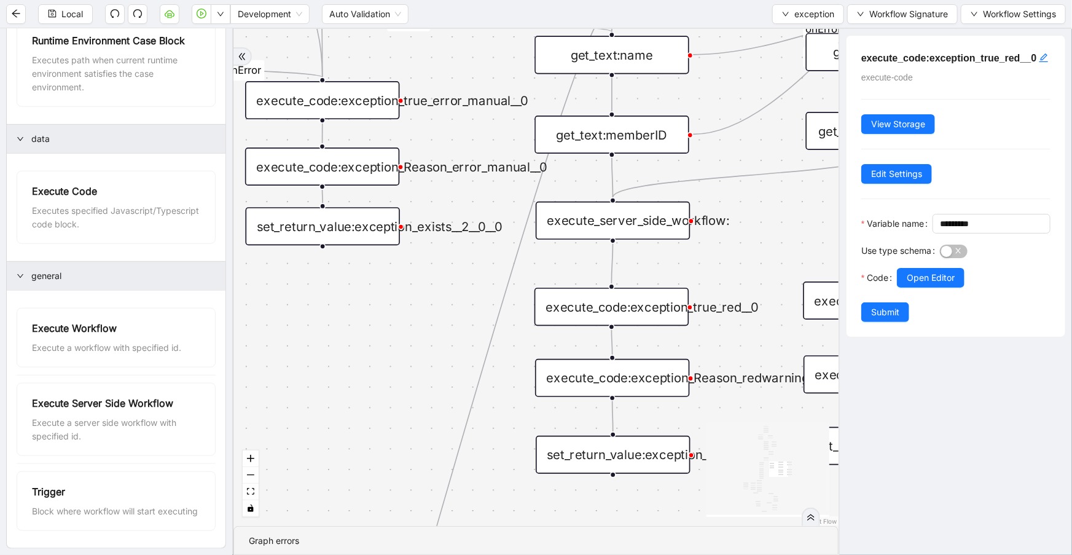
click at [658, 224] on div "execute_server_side_workflow:" at bounding box center [613, 220] width 154 height 38
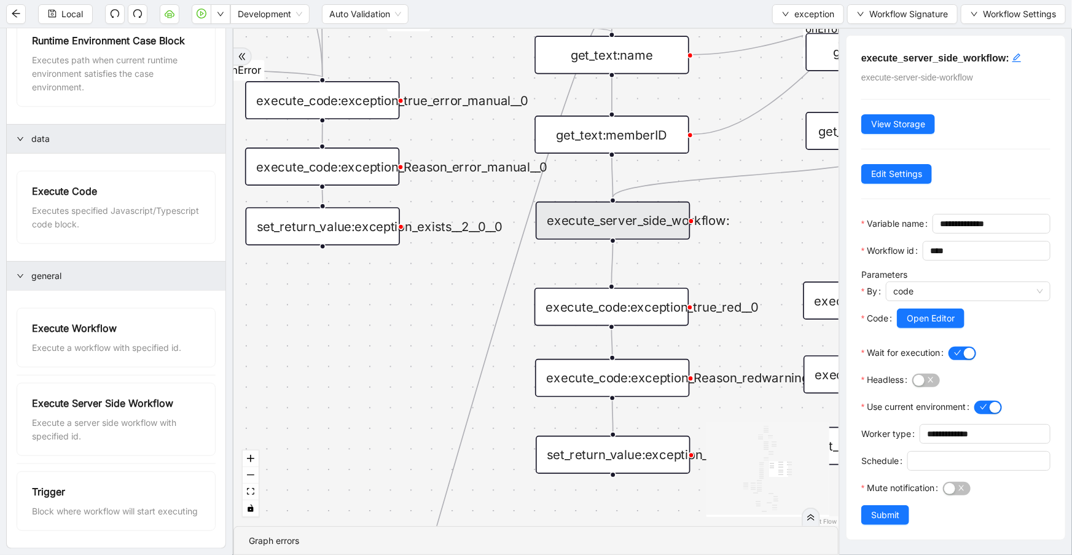
scroll to position [55, 0]
click at [924, 311] on span "Open Editor" at bounding box center [930, 318] width 48 height 14
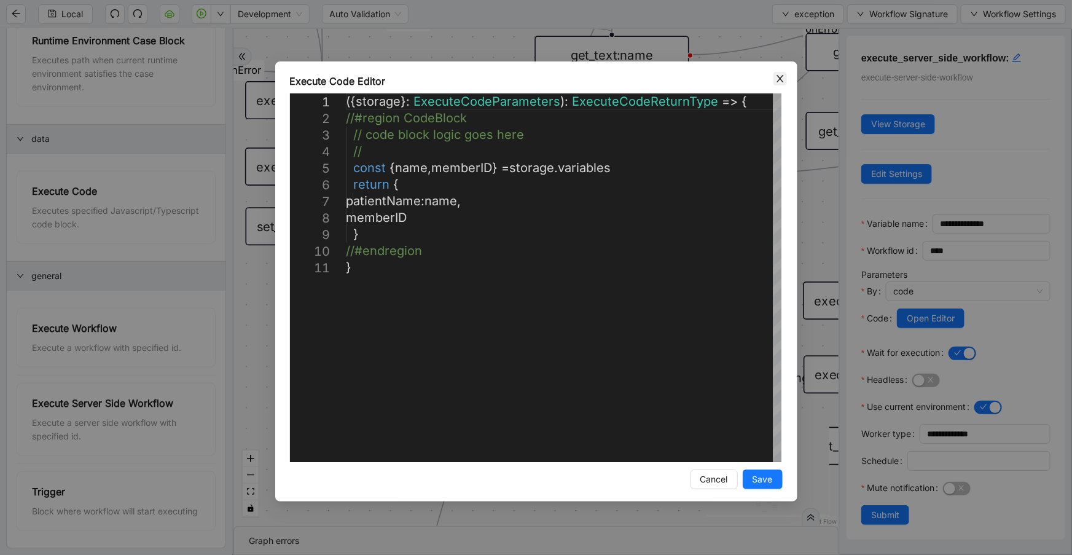
click at [780, 77] on icon "close" at bounding box center [779, 78] width 7 height 7
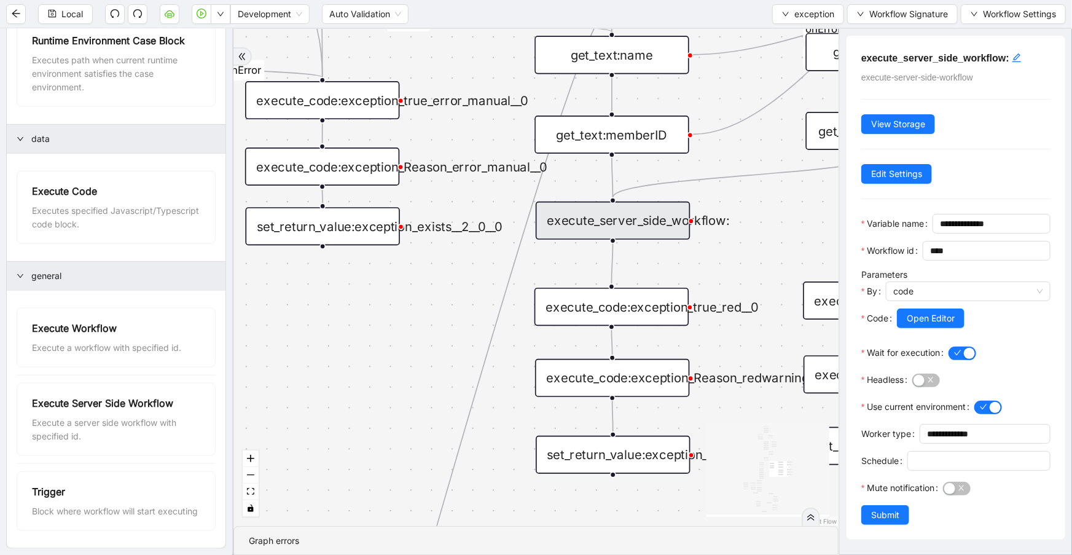
click at [631, 301] on div "execute_code:exception_true_red__0" at bounding box center [611, 306] width 154 height 38
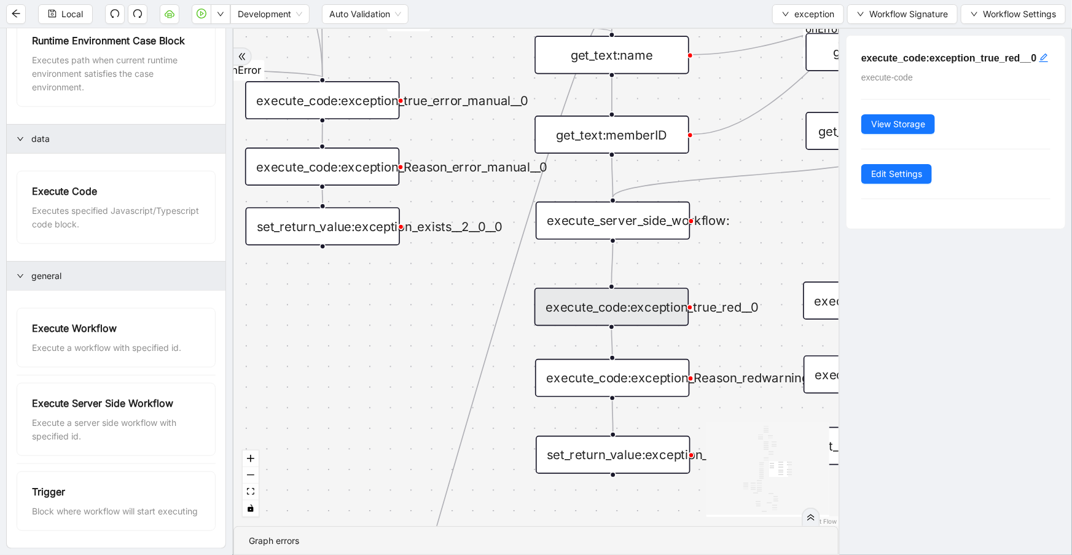
scroll to position [0, 0]
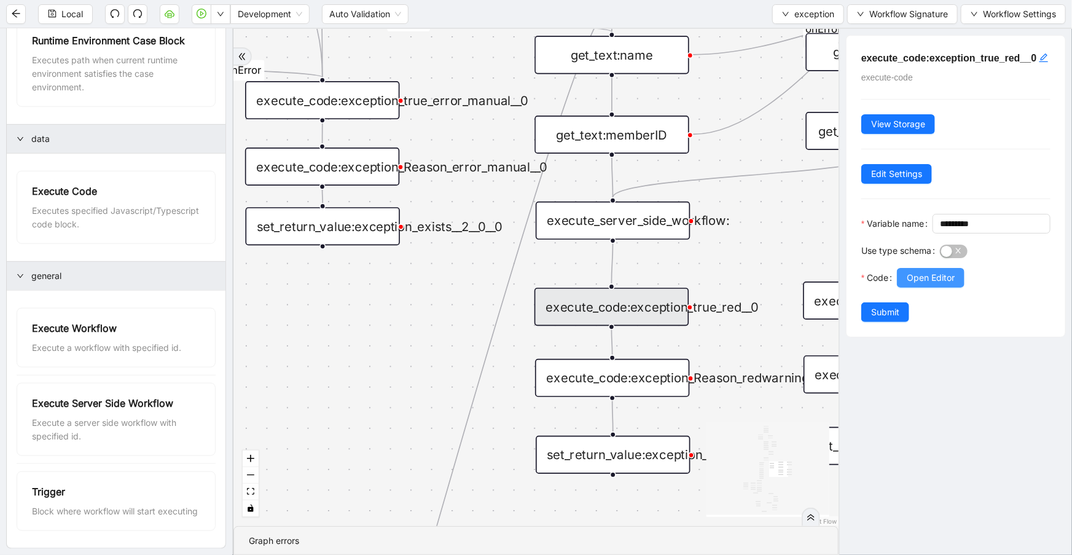
click at [903, 287] on button "Open Editor" at bounding box center [931, 278] width 68 height 20
